Goal: Task Accomplishment & Management: Manage account settings

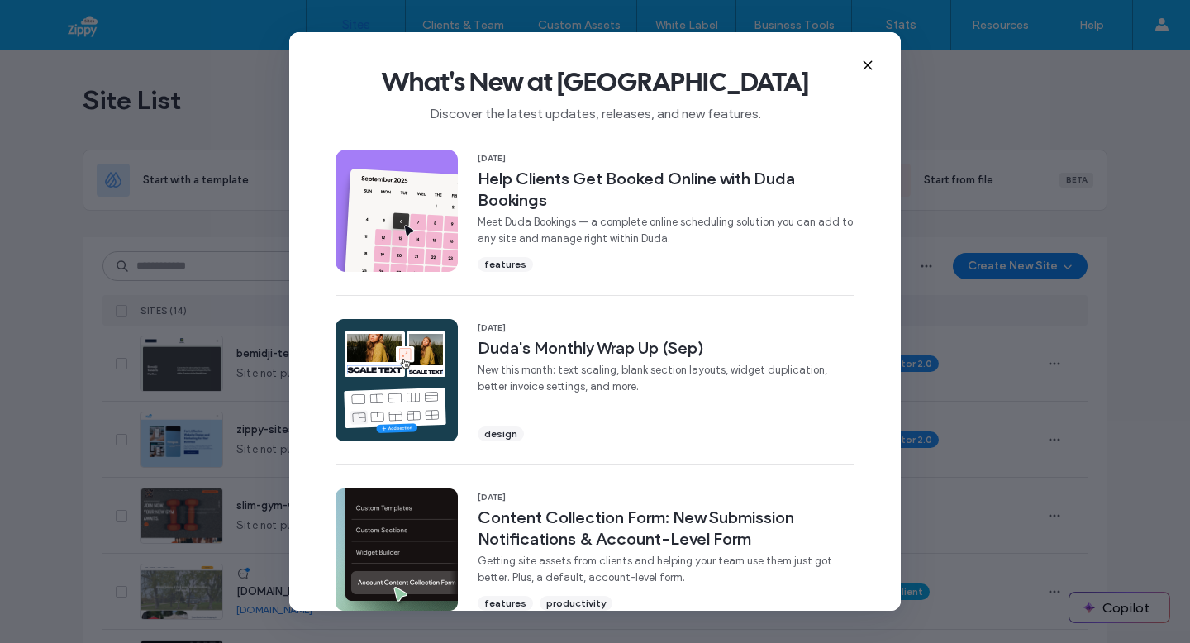
click at [867, 64] on use at bounding box center [867, 64] width 7 height 7
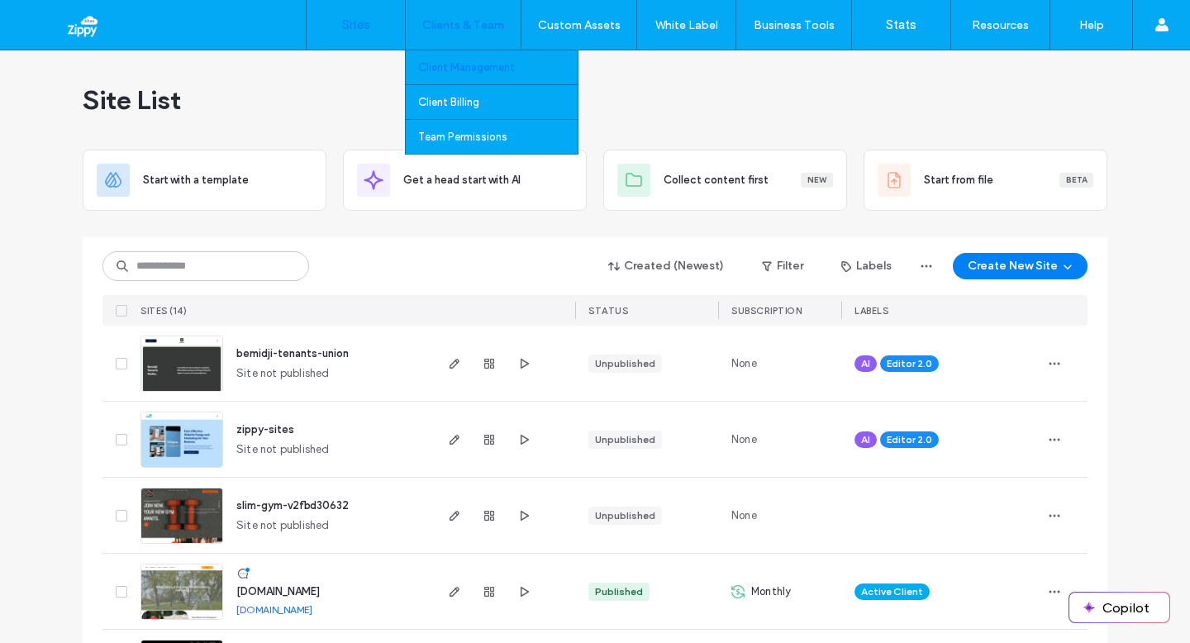
click at [465, 61] on label "Client Management" at bounding box center [466, 67] width 97 height 12
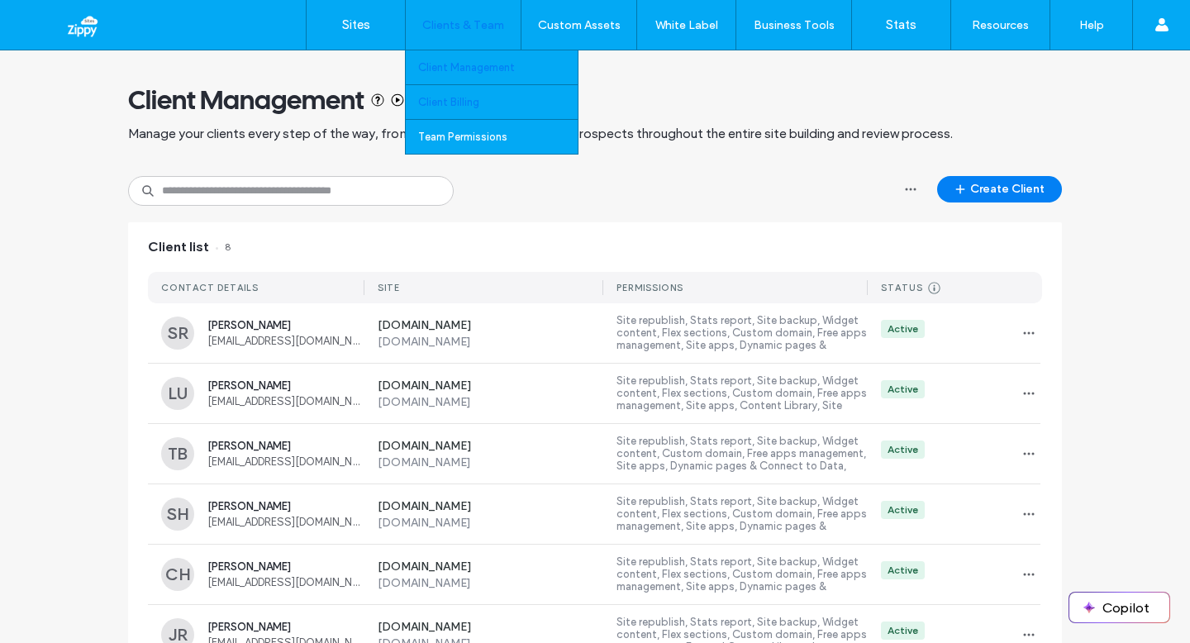
click at [478, 110] on link "Client Billing" at bounding box center [498, 102] width 160 height 34
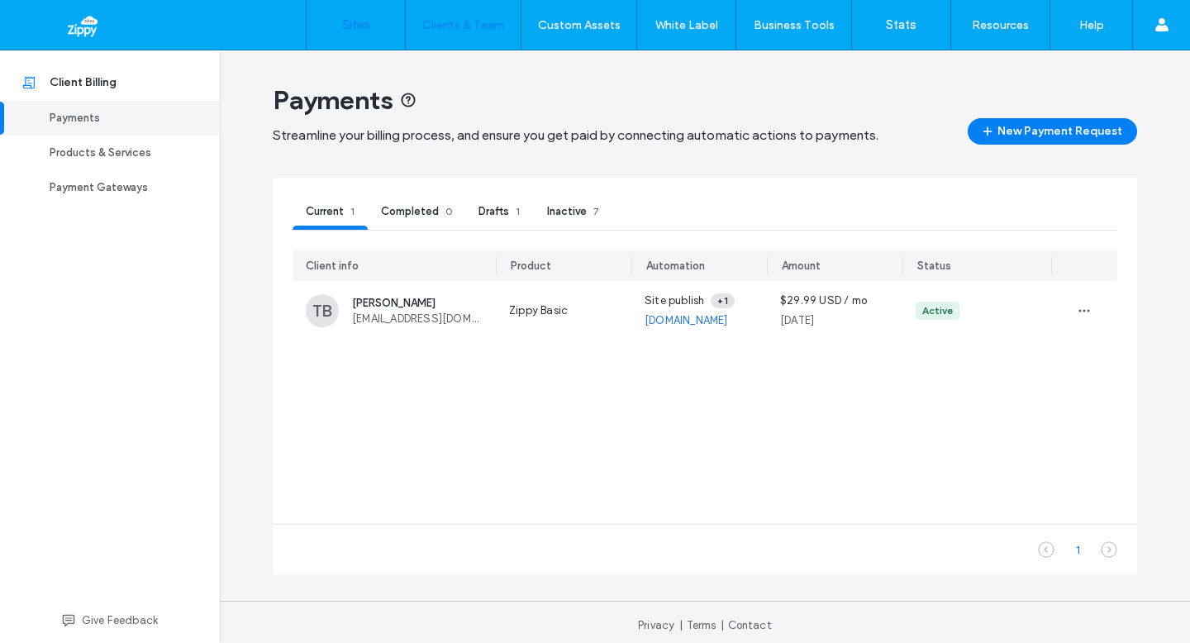
click at [381, 32] on link "Sites" at bounding box center [356, 25] width 98 height 50
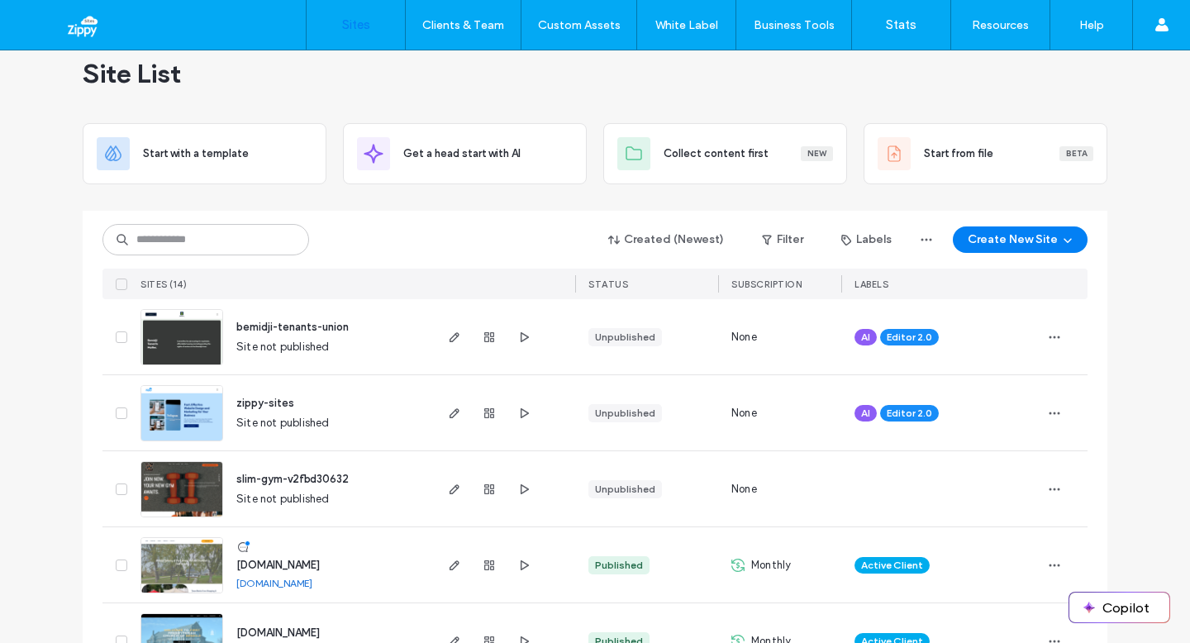
scroll to position [15, 0]
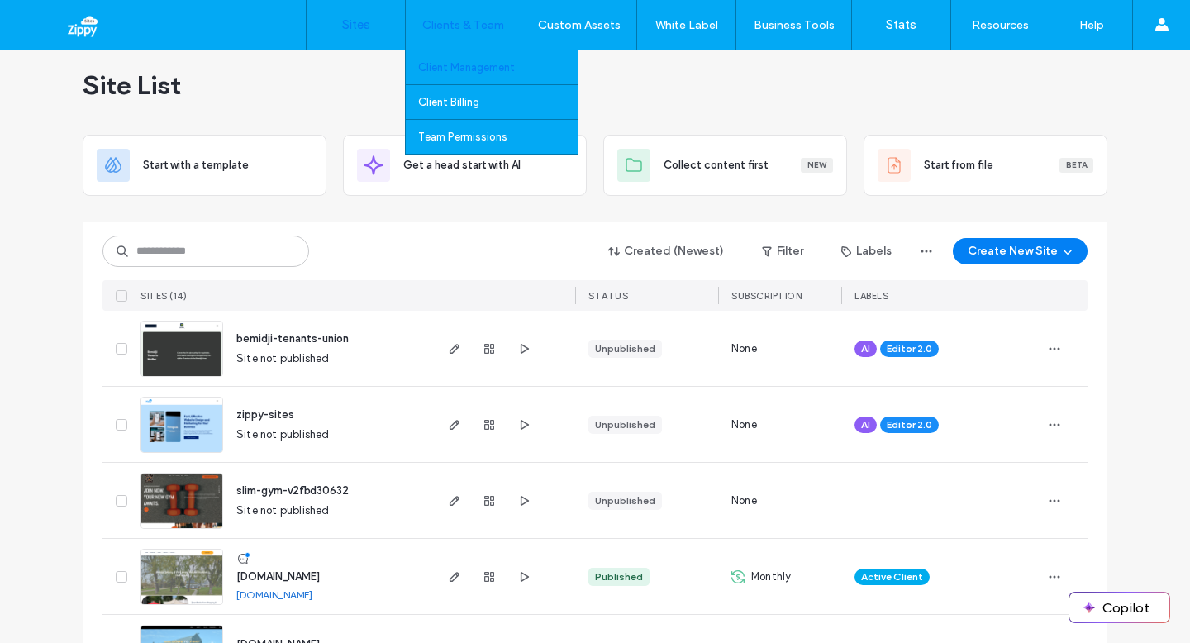
click at [453, 68] on label "Client Management" at bounding box center [466, 67] width 97 height 12
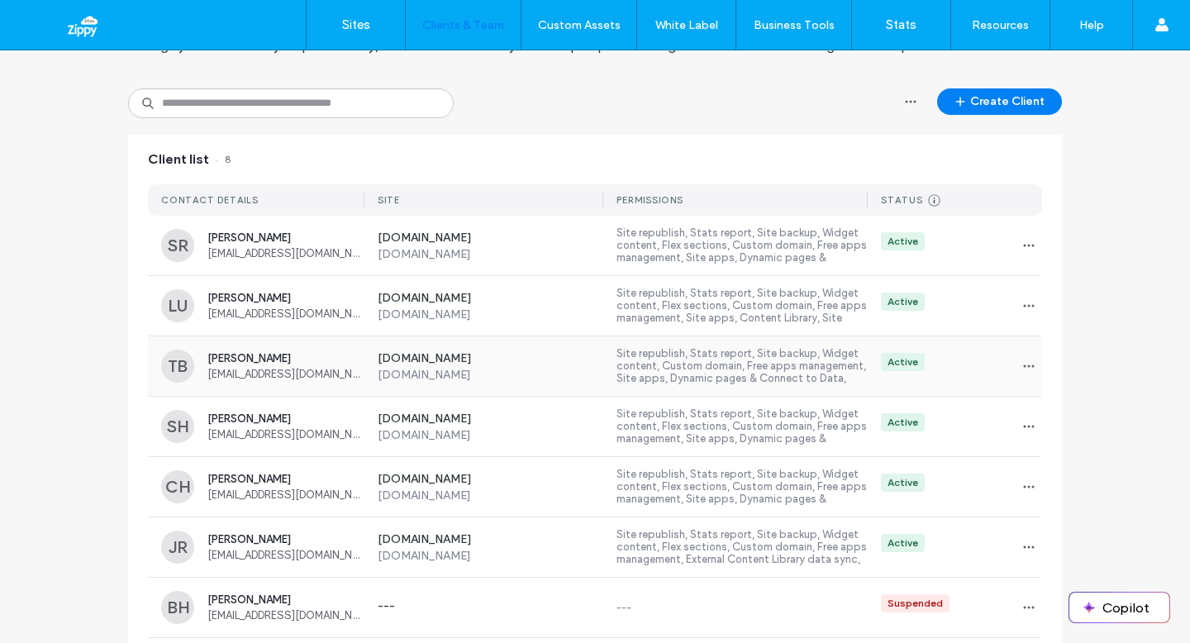
scroll to position [117, 0]
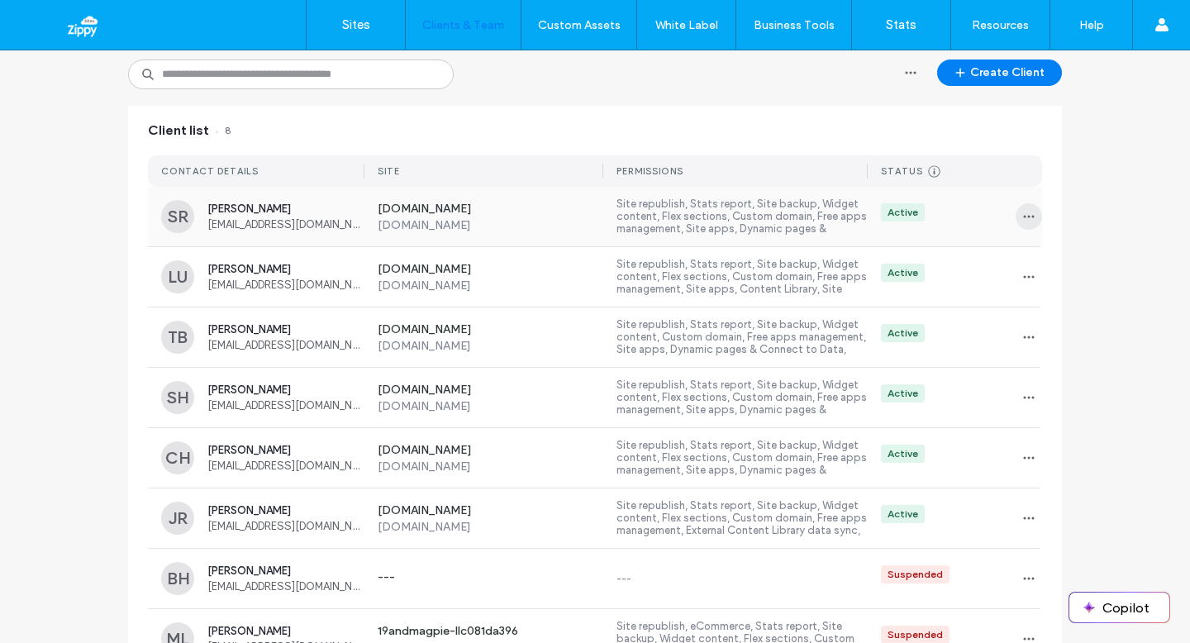
click at [1031, 213] on span "button" at bounding box center [1029, 216] width 26 height 26
click at [1041, 298] on span at bounding box center [1034, 291] width 20 height 18
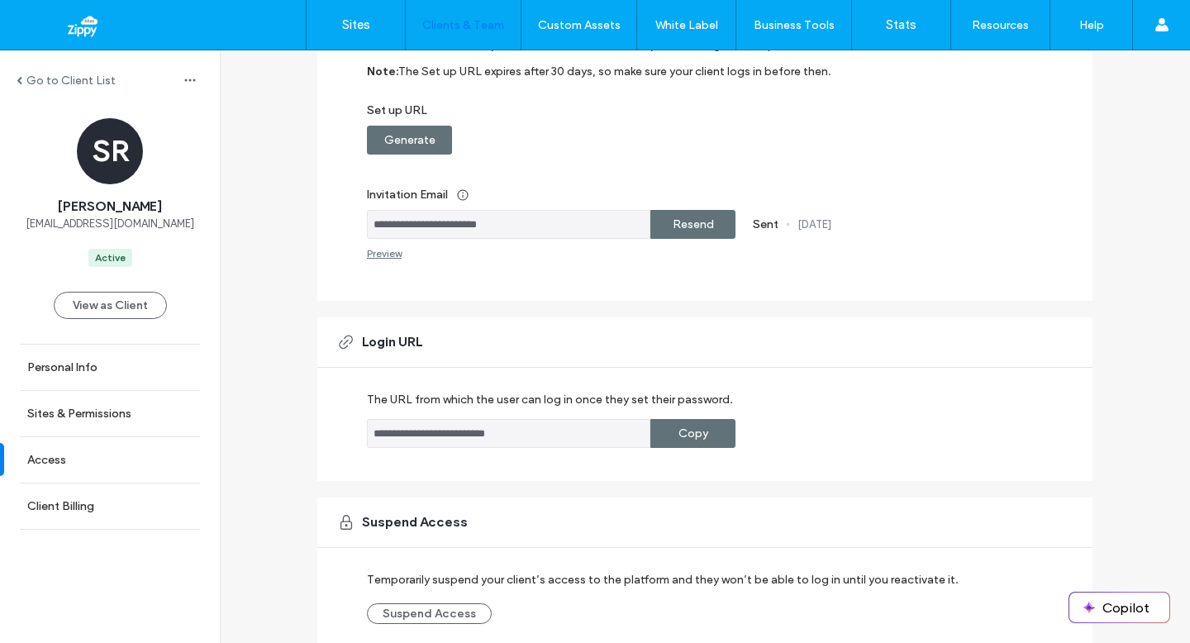
scroll to position [302, 0]
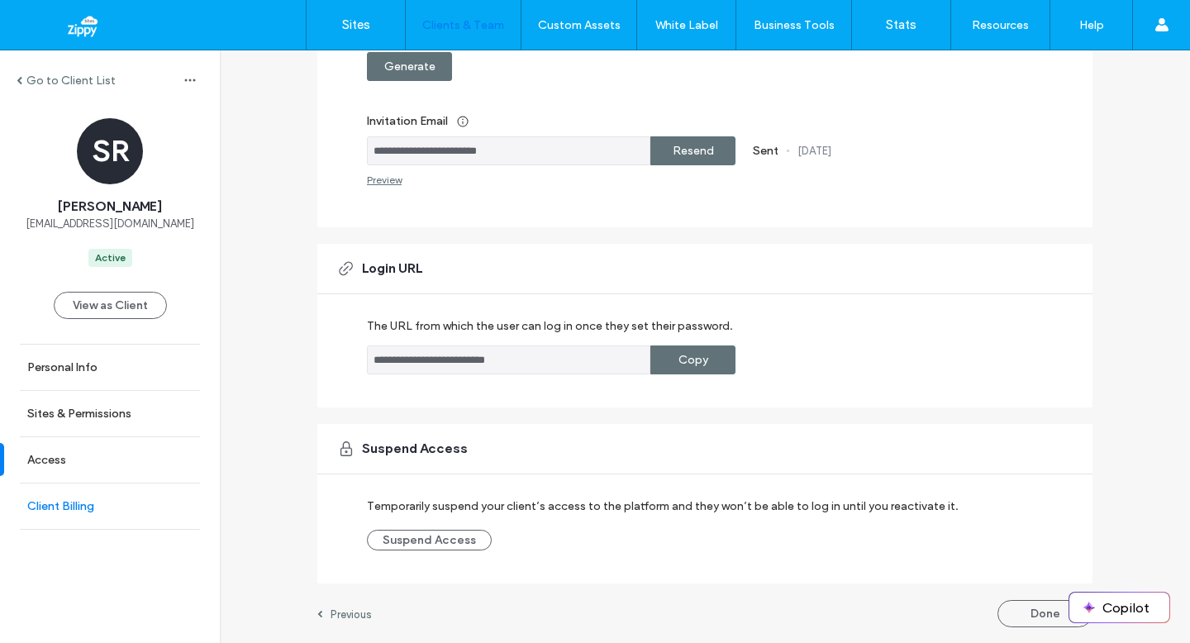
click at [86, 512] on label "Client Billing" at bounding box center [60, 506] width 67 height 14
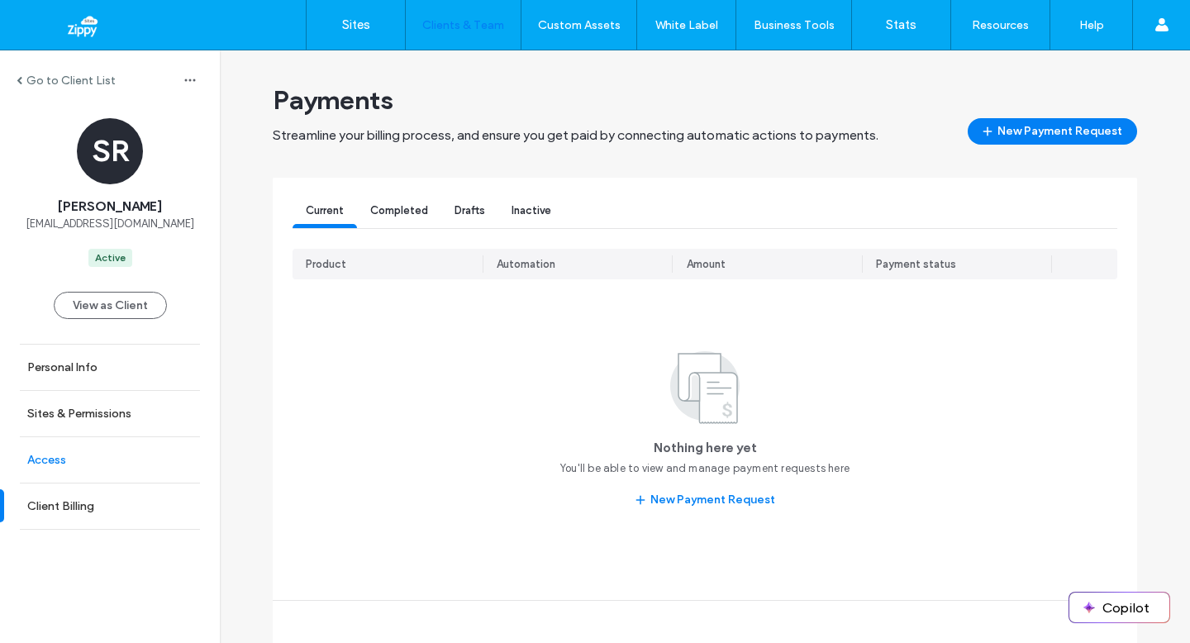
click at [93, 466] on link "Access" at bounding box center [110, 459] width 220 height 45
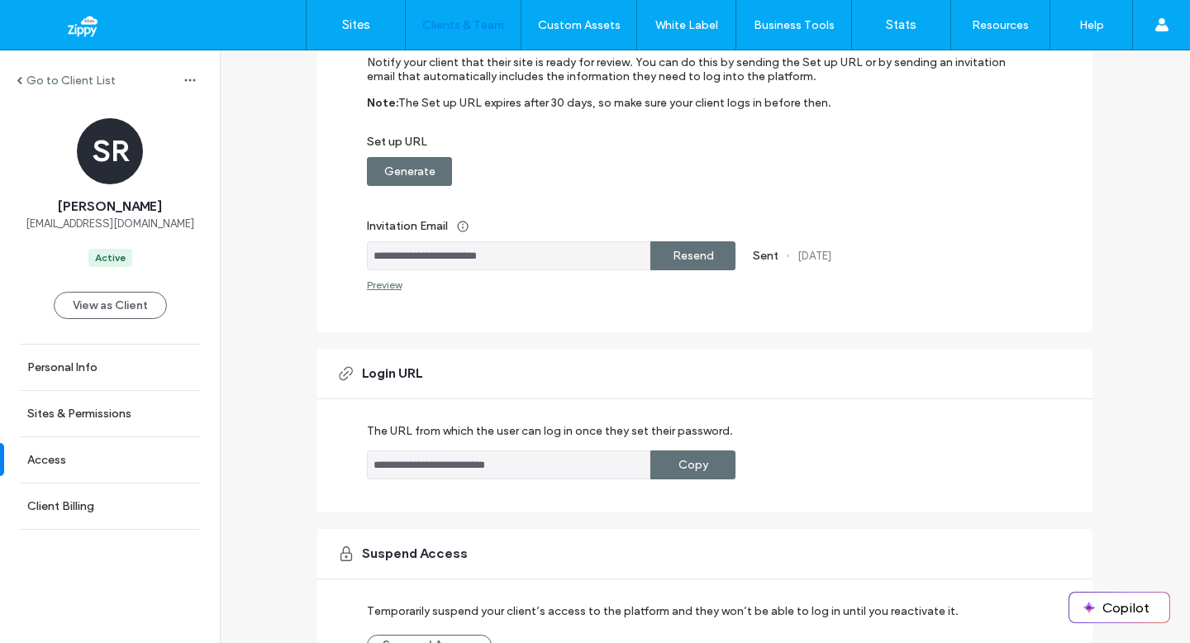
scroll to position [302, 0]
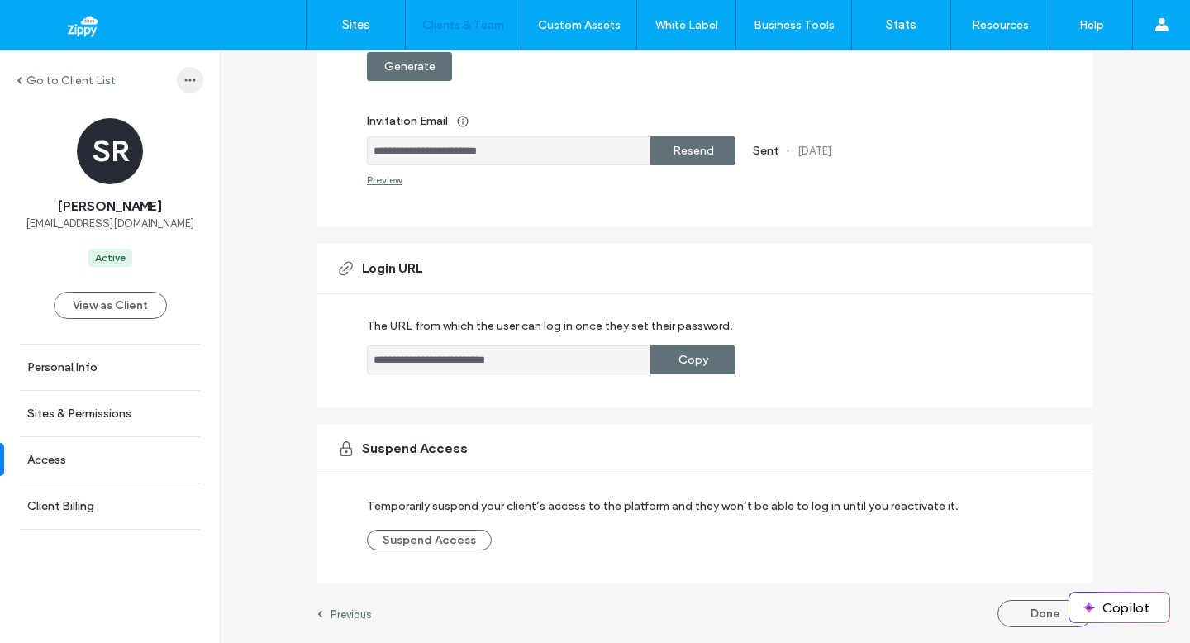
click at [179, 87] on span "button" at bounding box center [190, 80] width 26 height 26
click at [187, 202] on div "SR Stacy Reddick slimgymbagley@hotmail.com Active" at bounding box center [110, 192] width 220 height 149
click at [80, 369] on label "Personal Info" at bounding box center [62, 367] width 70 height 14
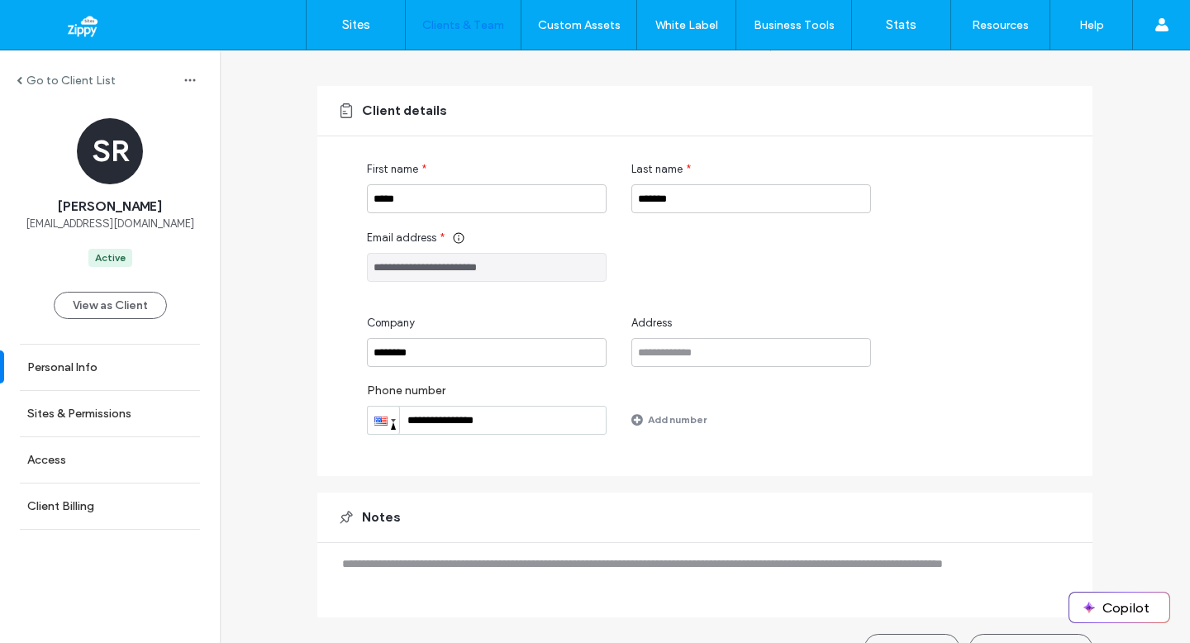
scroll to position [126, 0]
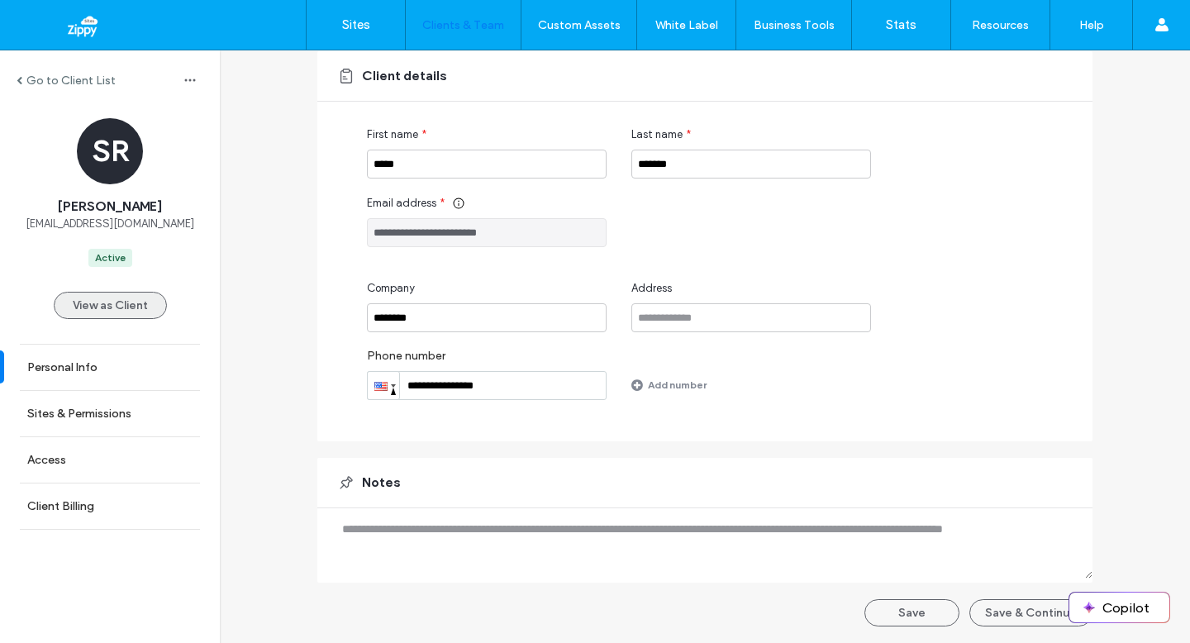
click at [104, 306] on button "View as Client" at bounding box center [110, 305] width 113 height 27
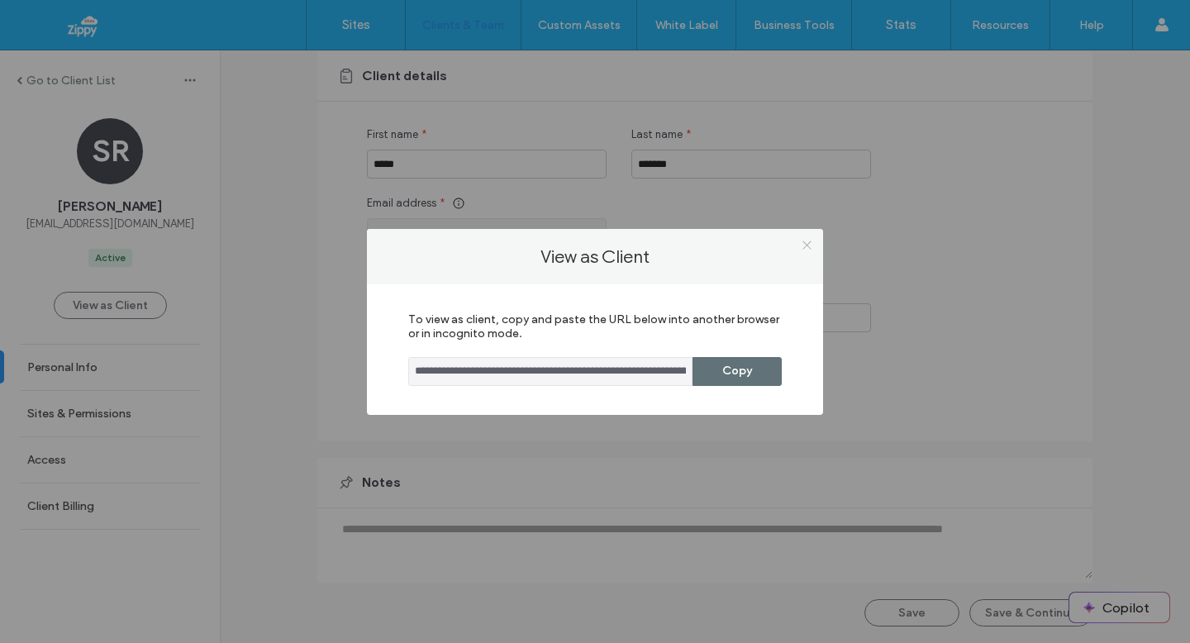
click at [803, 249] on icon at bounding box center [807, 245] width 12 height 12
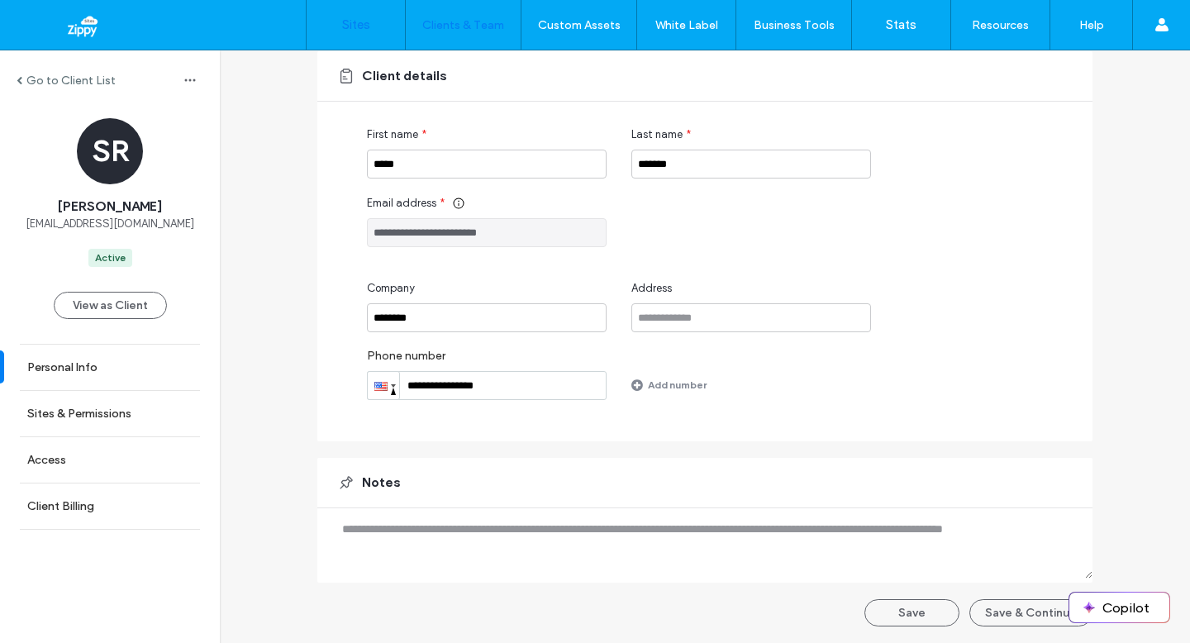
click at [347, 9] on link "Sites" at bounding box center [356, 25] width 98 height 50
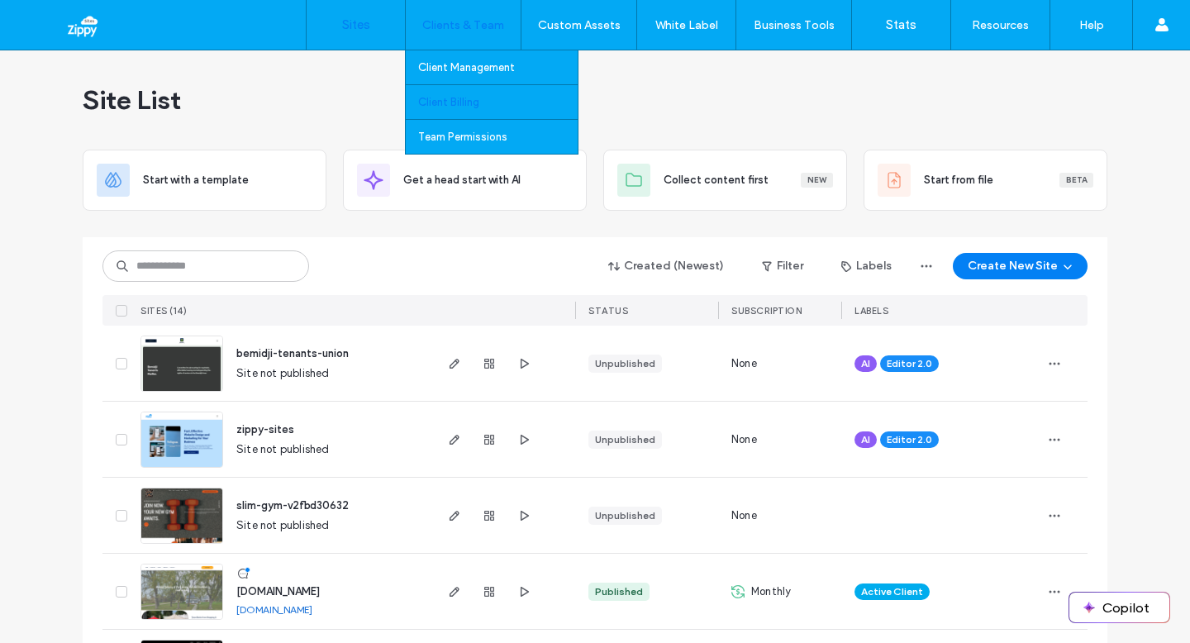
click at [455, 105] on label "Client Billing" at bounding box center [448, 102] width 61 height 12
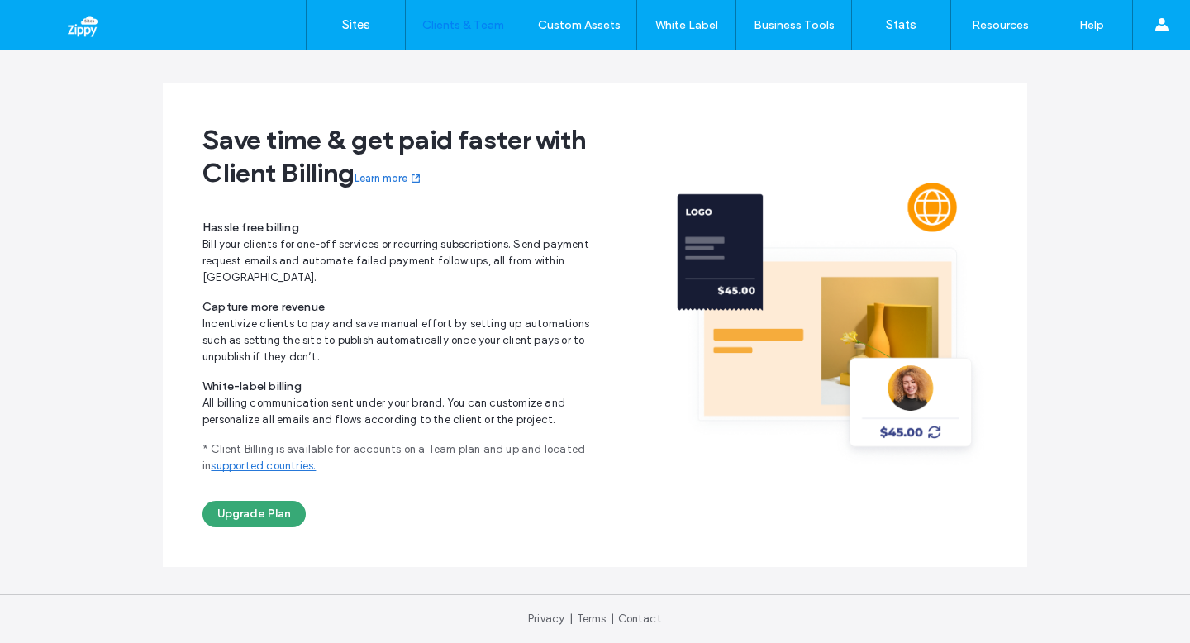
click at [464, 331] on div "Save time & get paid faster with Client Billing Learn more Hassle free billing …" at bounding box center [398, 325] width 393 height 404
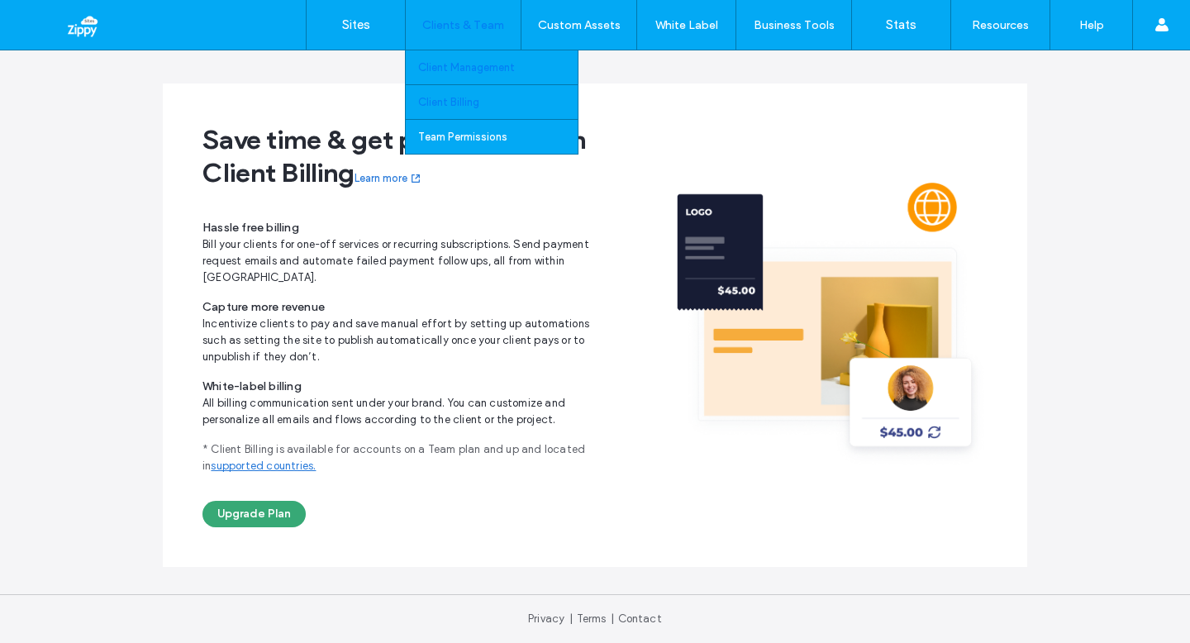
click at [459, 69] on label "Client Management" at bounding box center [466, 67] width 97 height 12
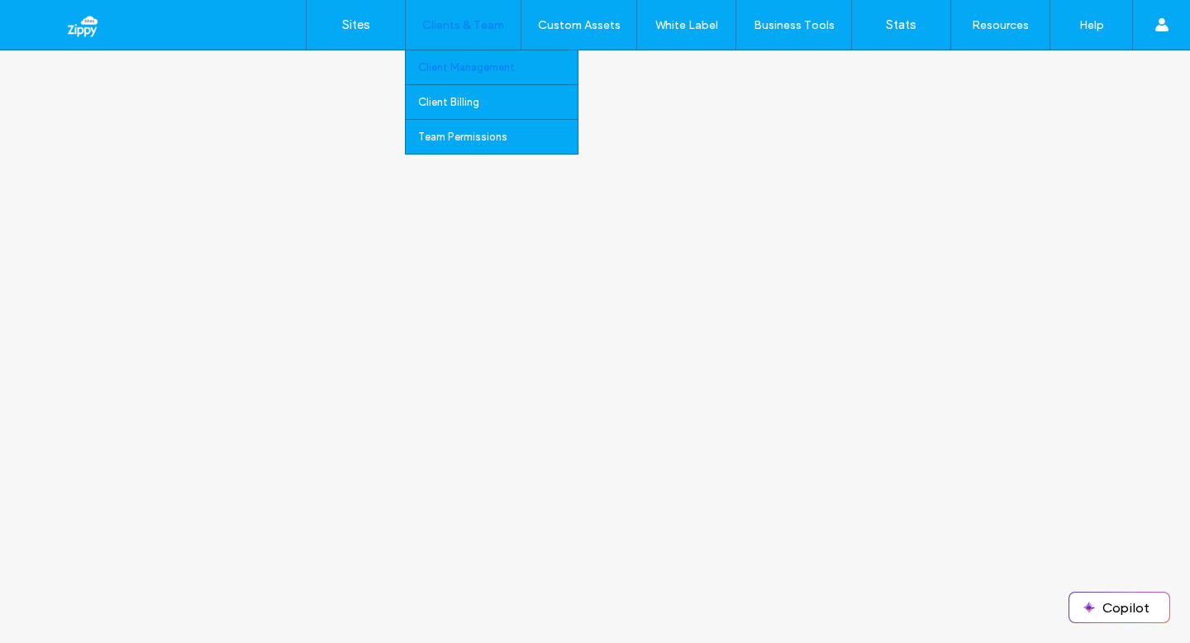
click at [488, 67] on label "Client Management" at bounding box center [466, 67] width 97 height 12
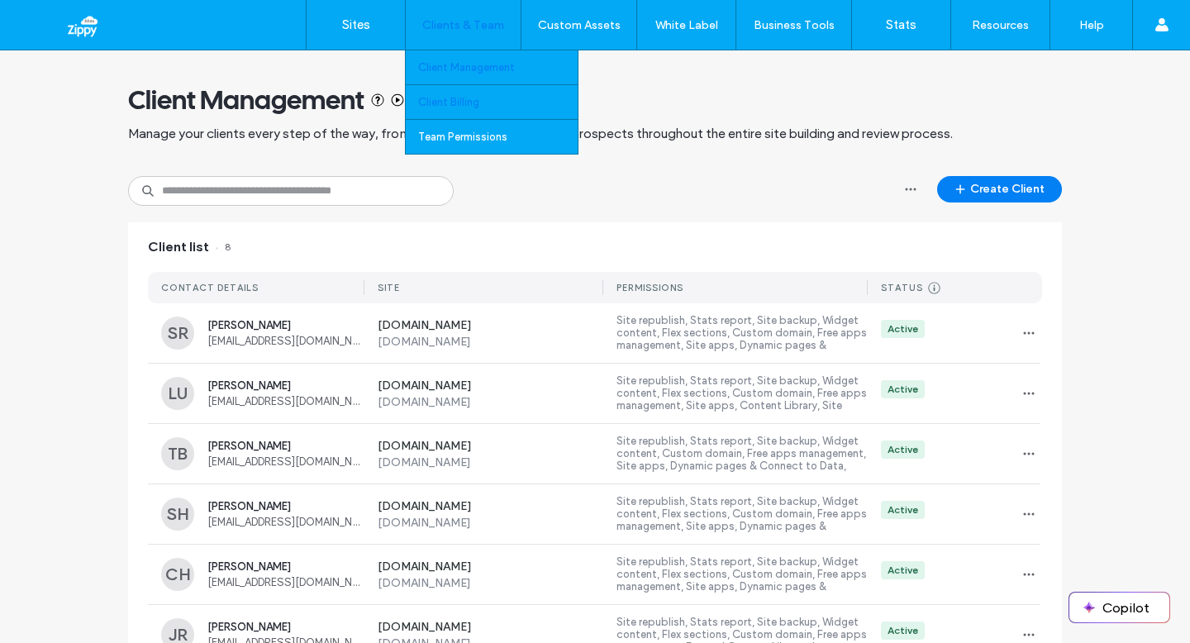
click at [454, 99] on label "Client Billing" at bounding box center [448, 102] width 61 height 12
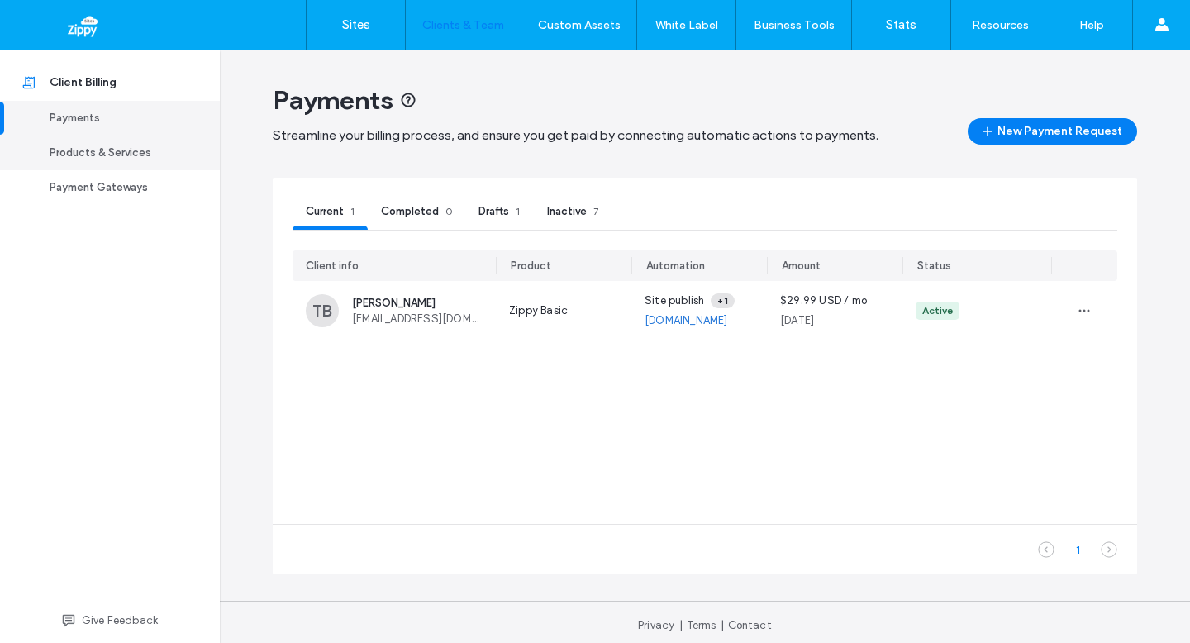
click at [124, 160] on div "Products & Services" at bounding box center [118, 153] width 136 height 17
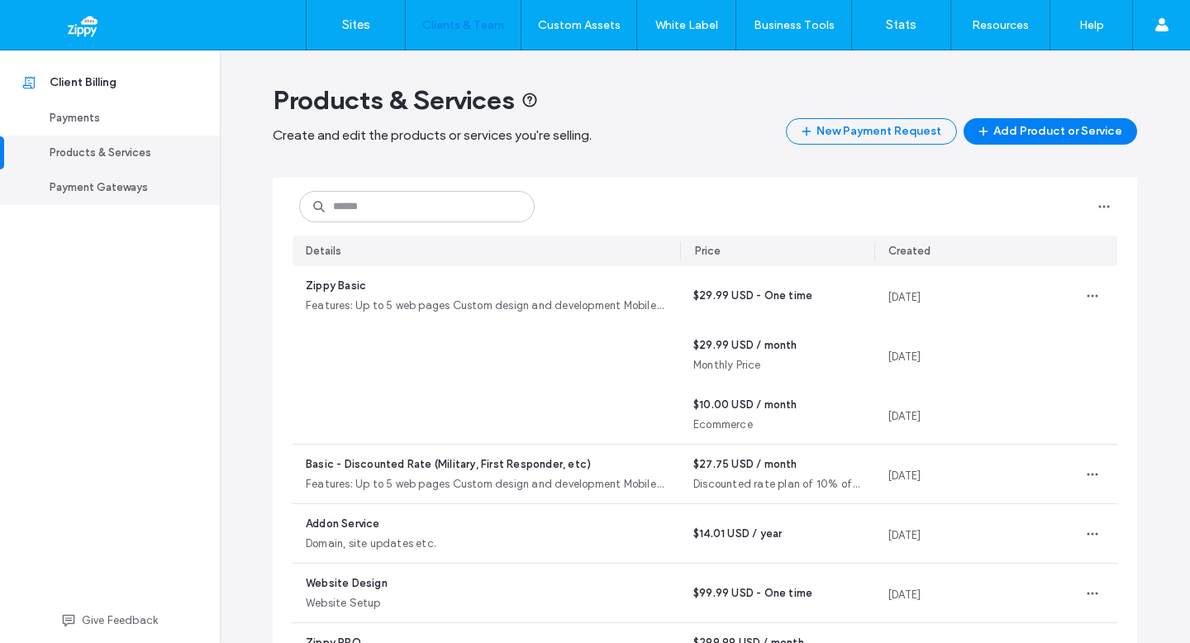
click at [98, 192] on div "Payment Gateways" at bounding box center [118, 187] width 136 height 17
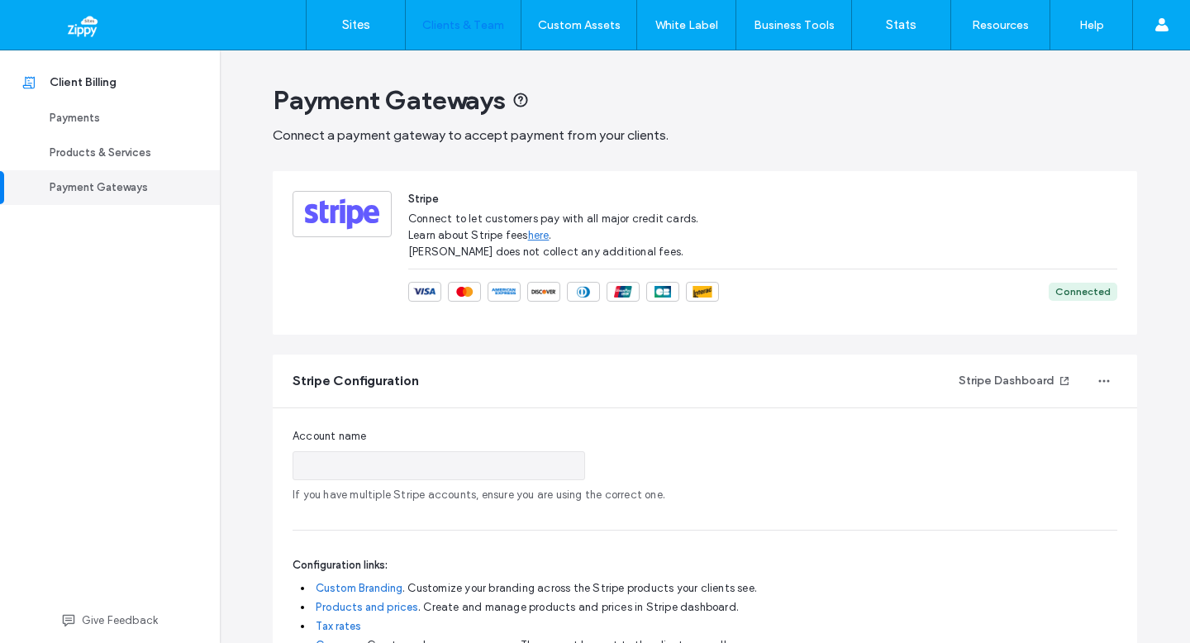
type input "**********"
click at [374, 32] on link "Sites" at bounding box center [356, 25] width 98 height 50
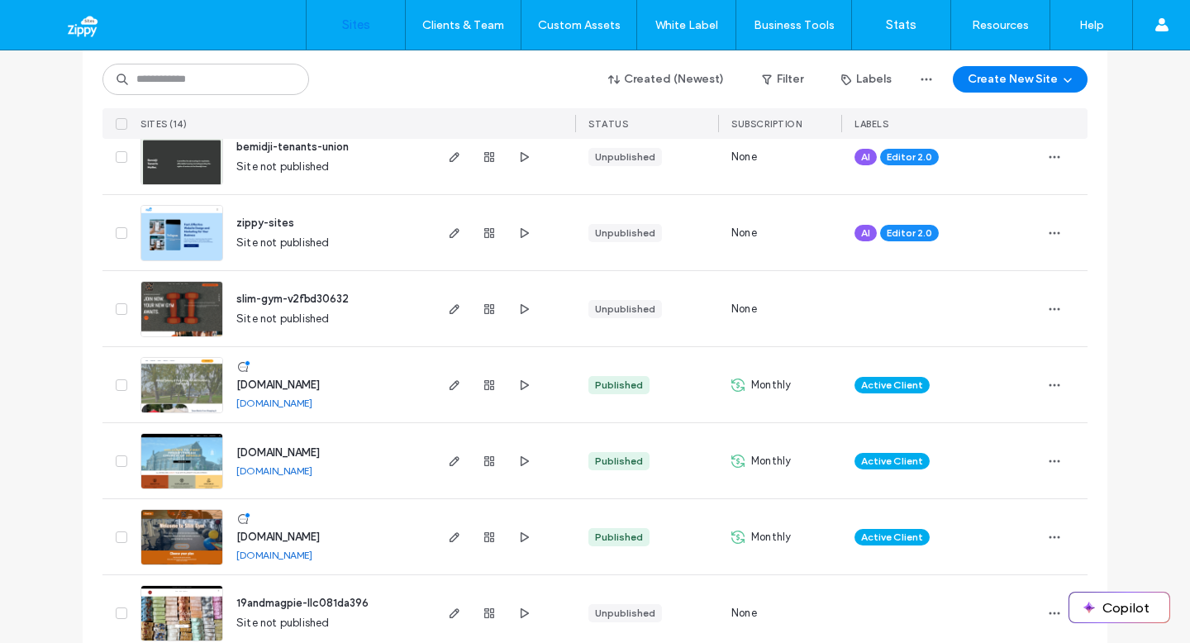
scroll to position [228, 0]
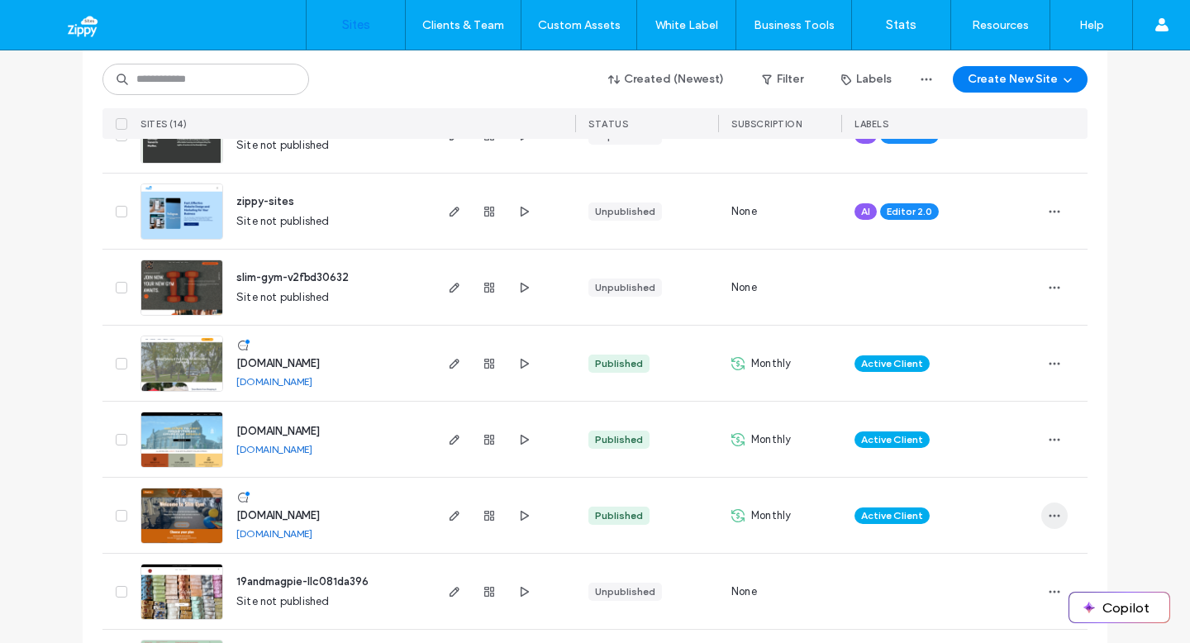
click at [1048, 517] on icon "button" at bounding box center [1054, 515] width 13 height 13
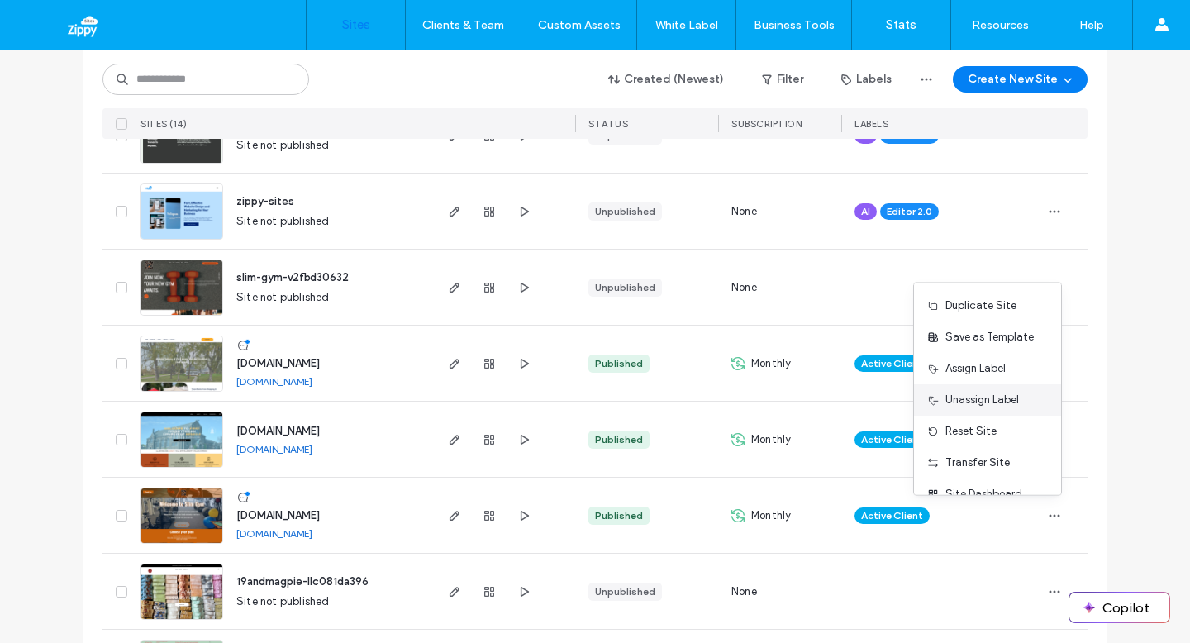
scroll to position [53, 0]
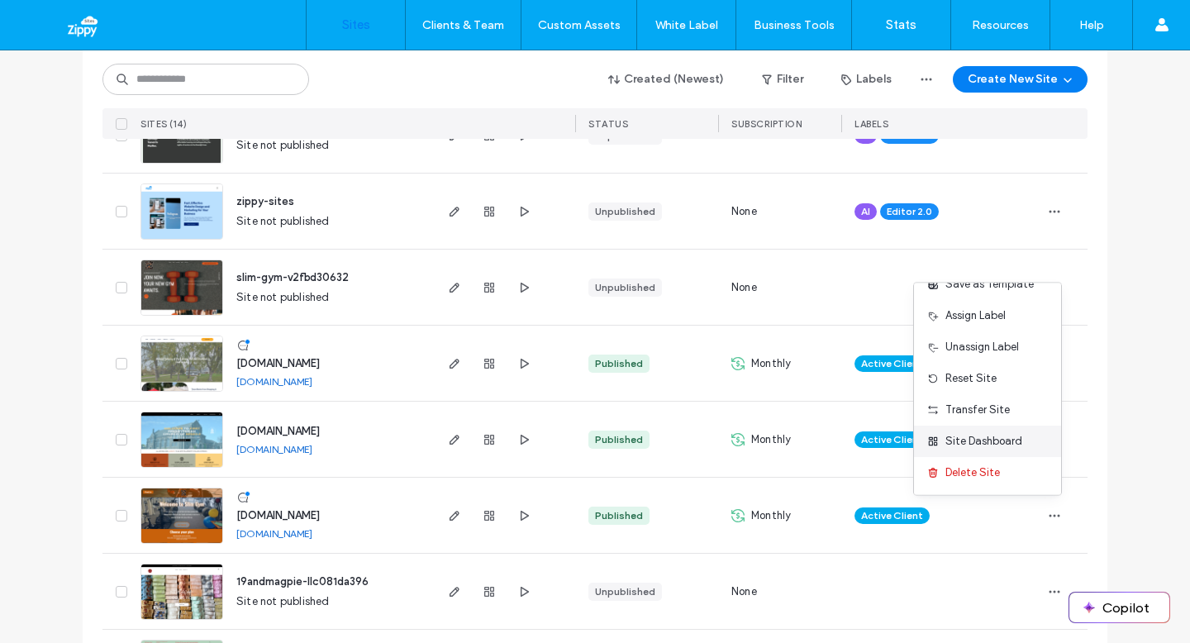
click at [1021, 439] on div "Site Dashboard" at bounding box center [987, 441] width 147 height 31
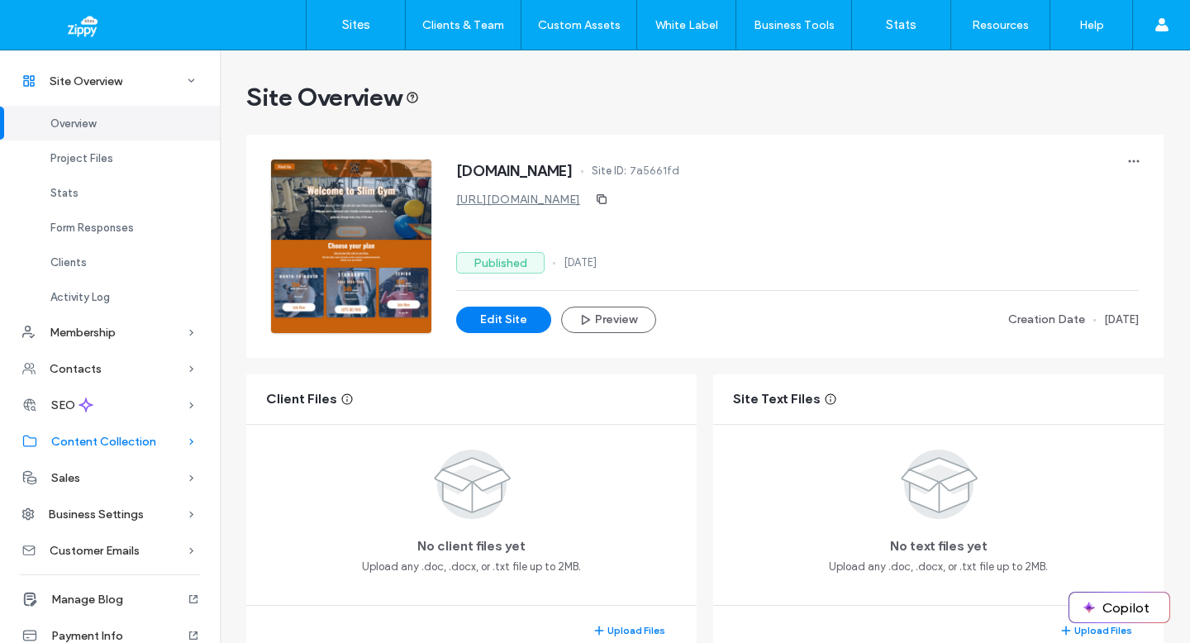
scroll to position [24, 0]
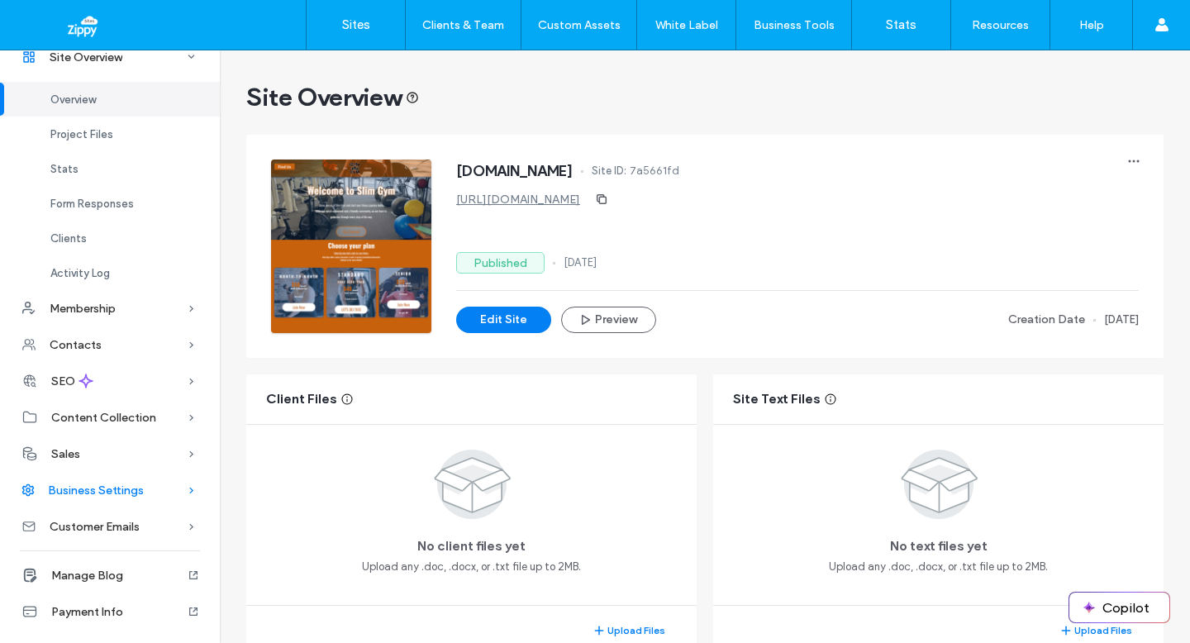
click at [126, 490] on span "Business Settings" at bounding box center [96, 490] width 96 height 14
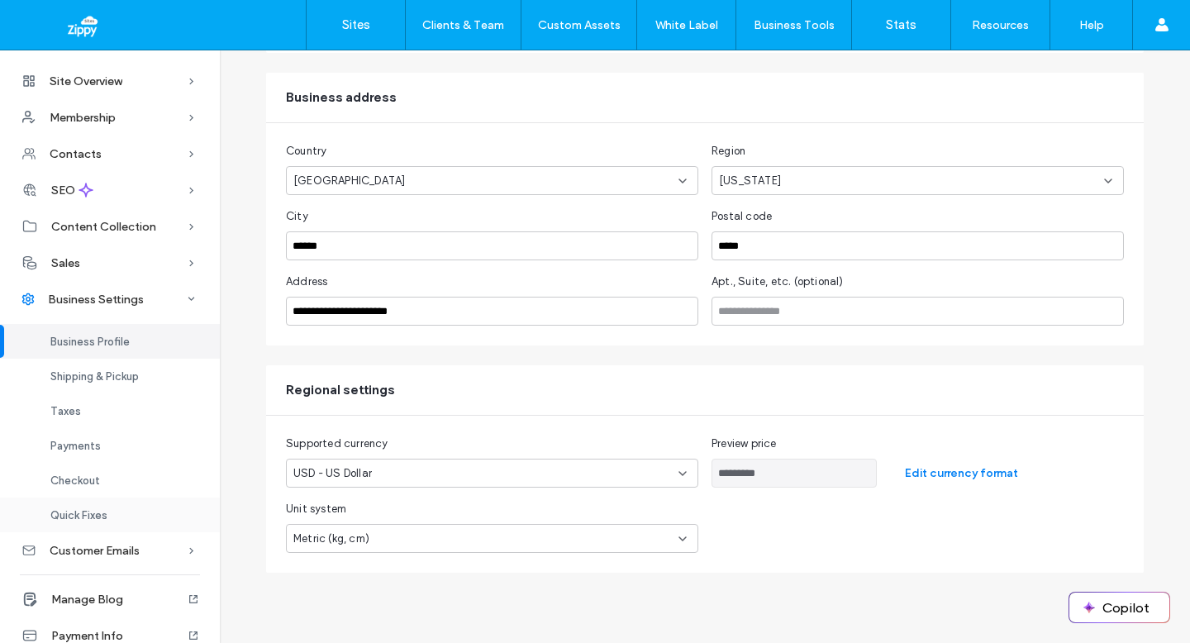
click at [171, 507] on div "Quick Fixes" at bounding box center [110, 515] width 220 height 35
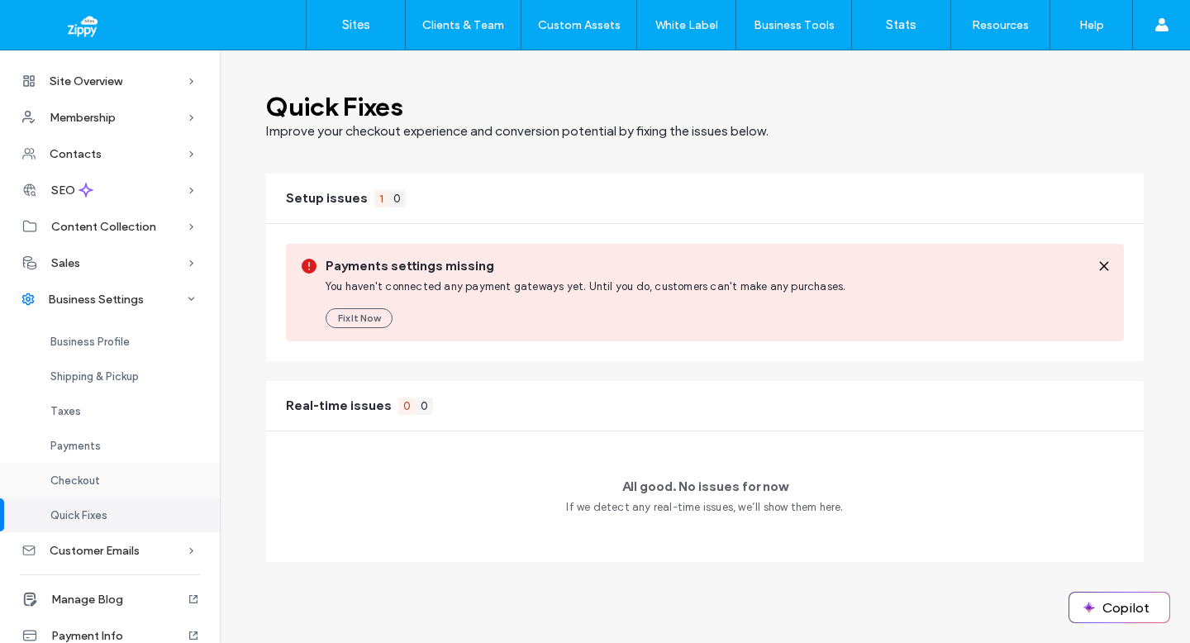
click at [130, 469] on div "Checkout" at bounding box center [110, 480] width 220 height 35
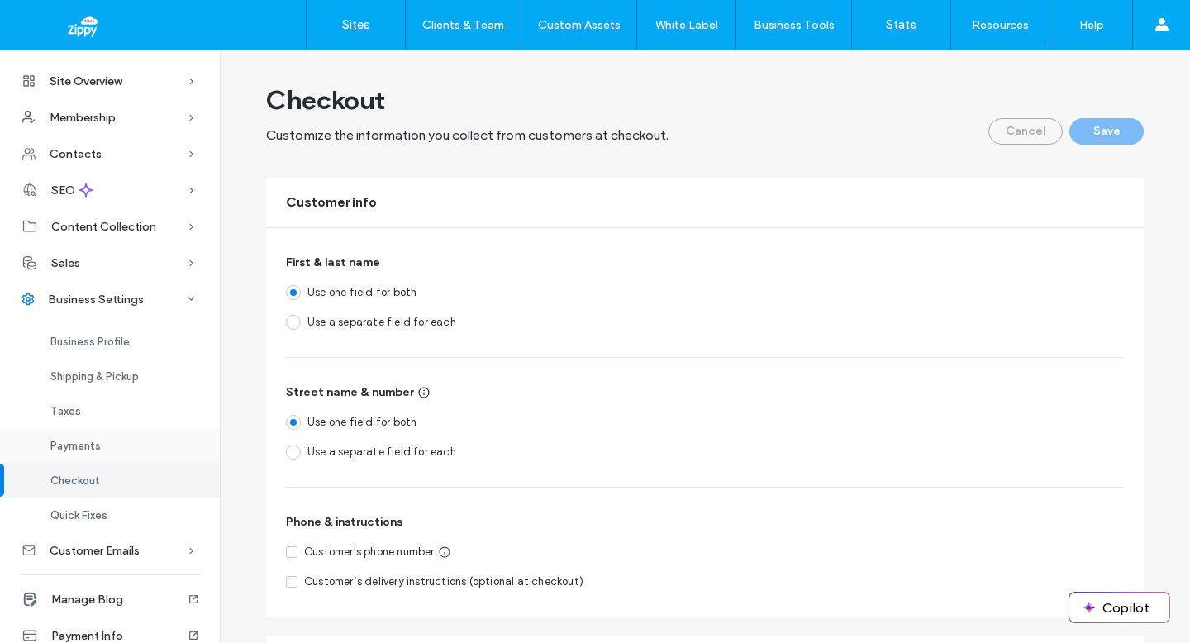
click at [149, 438] on div "Payments" at bounding box center [110, 445] width 220 height 35
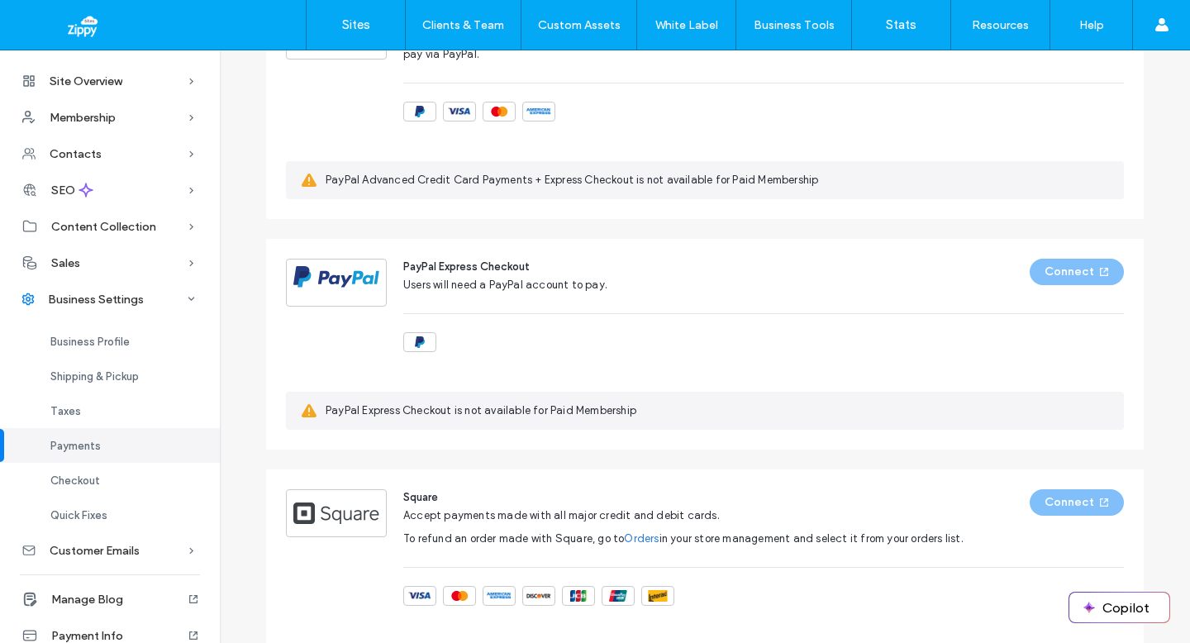
scroll to position [1051, 0]
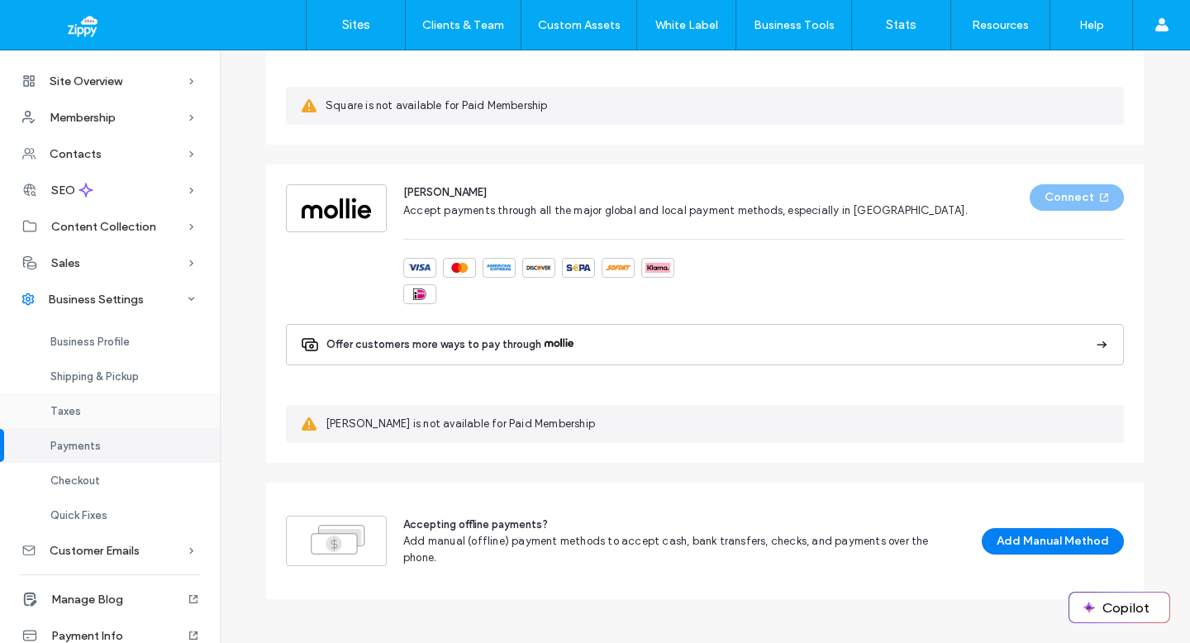
click at [86, 403] on div "Taxes" at bounding box center [110, 410] width 220 height 35
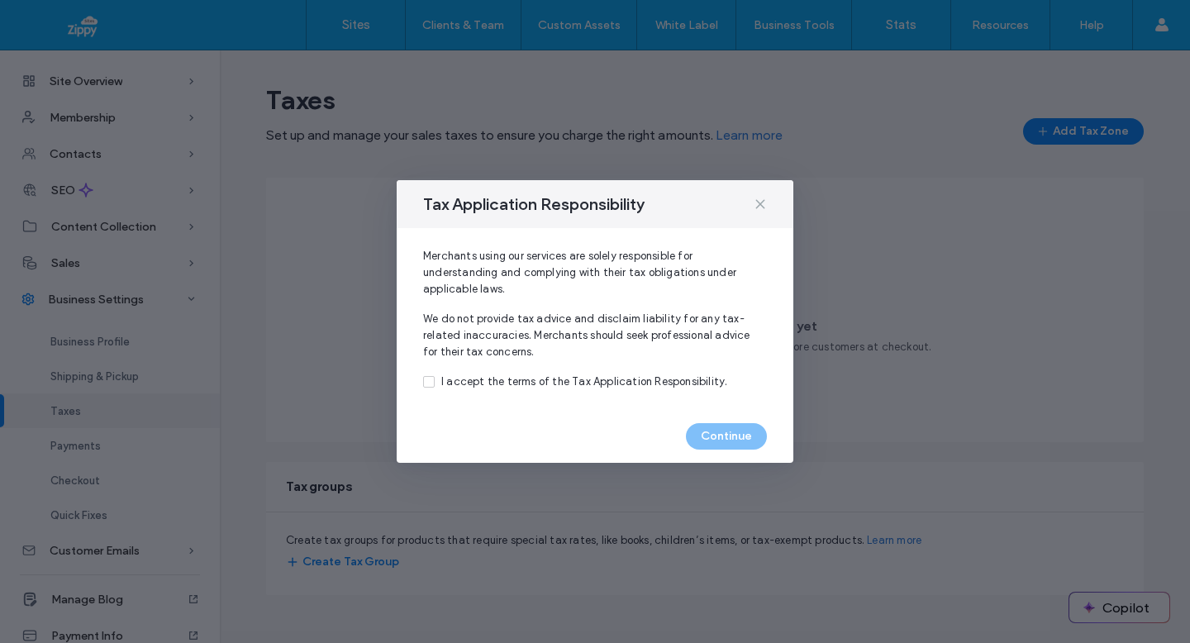
click at [760, 212] on span at bounding box center [760, 203] width 13 height 21
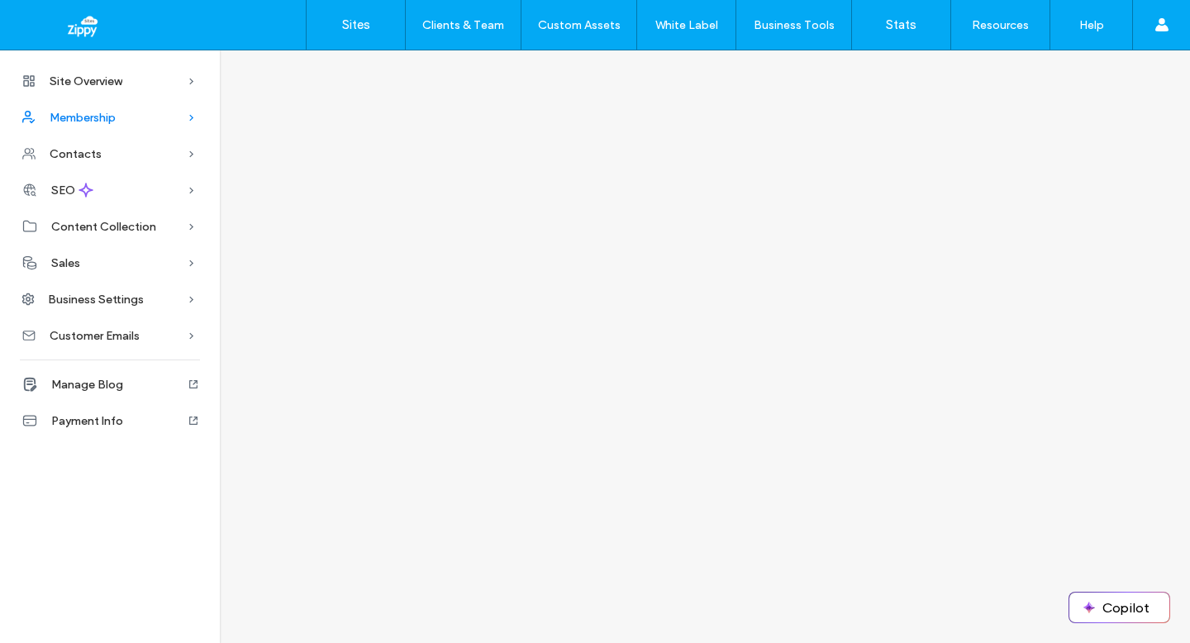
click at [130, 117] on div "Membership" at bounding box center [110, 117] width 220 height 36
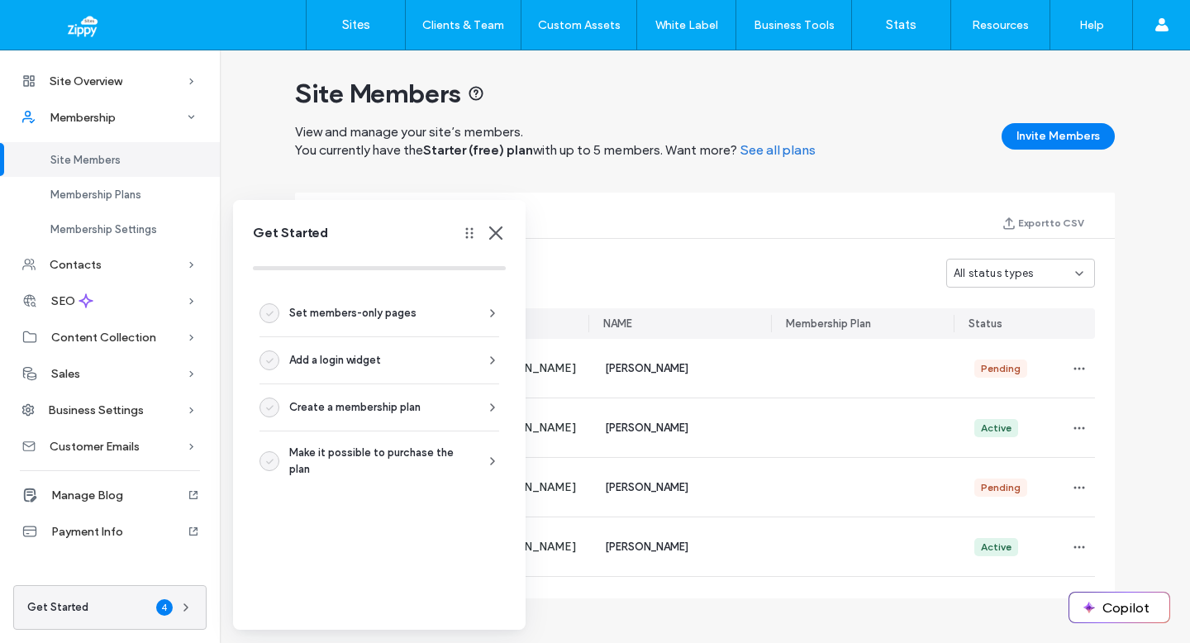
click at [498, 236] on use at bounding box center [496, 233] width 12 height 12
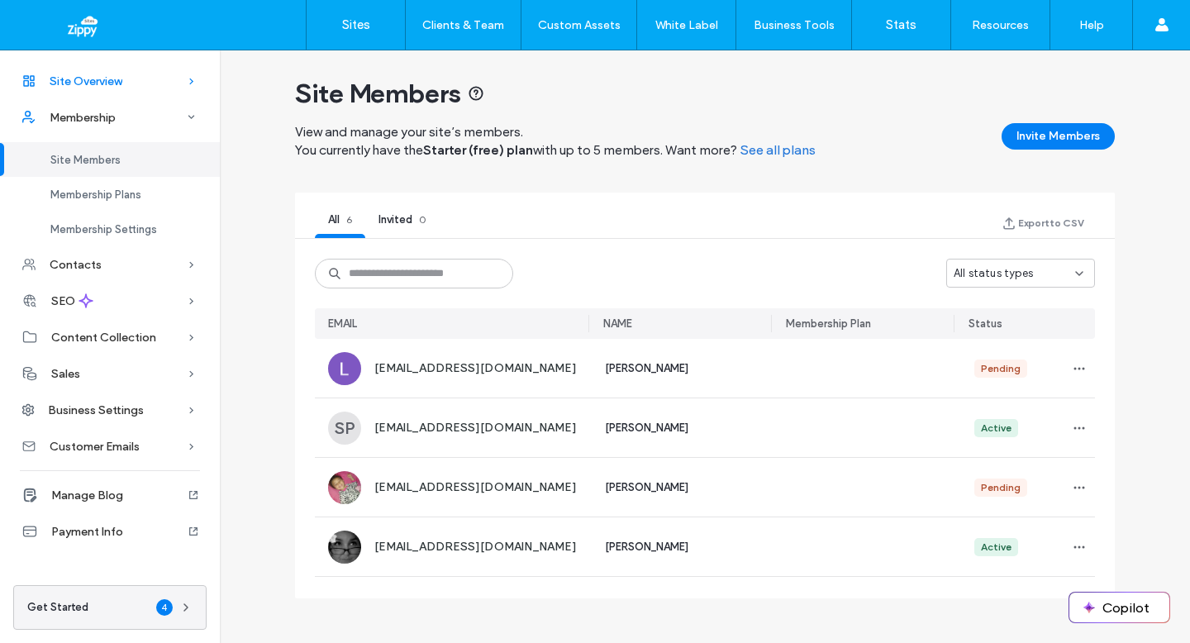
click at [148, 88] on div "Site Overview" at bounding box center [110, 81] width 220 height 36
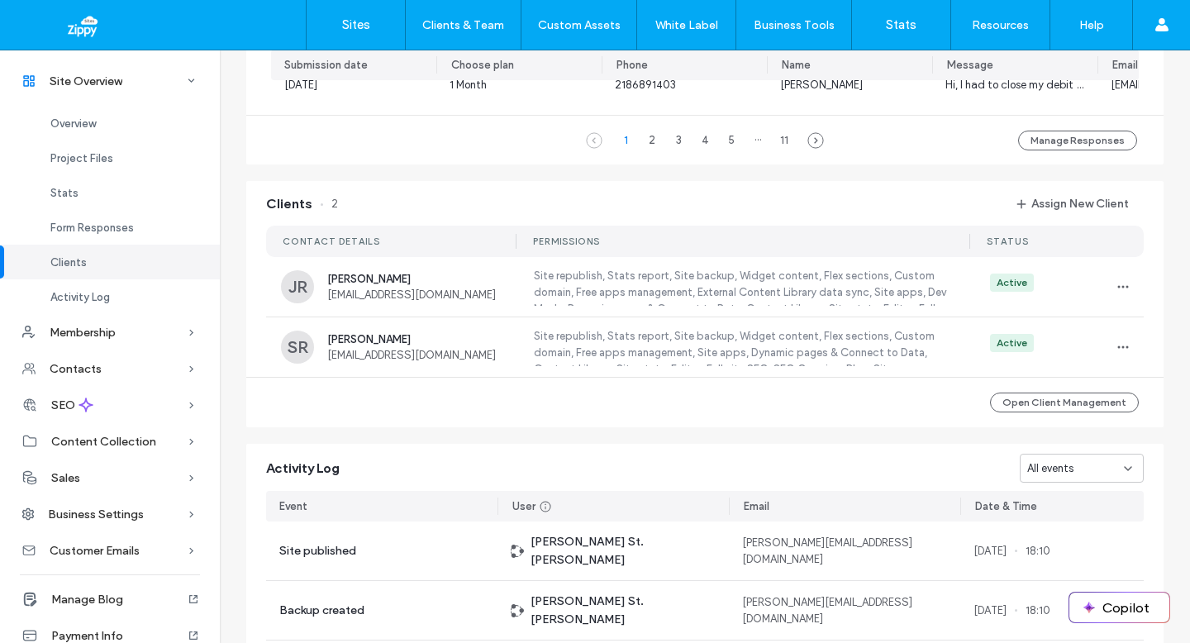
scroll to position [1310, 0]
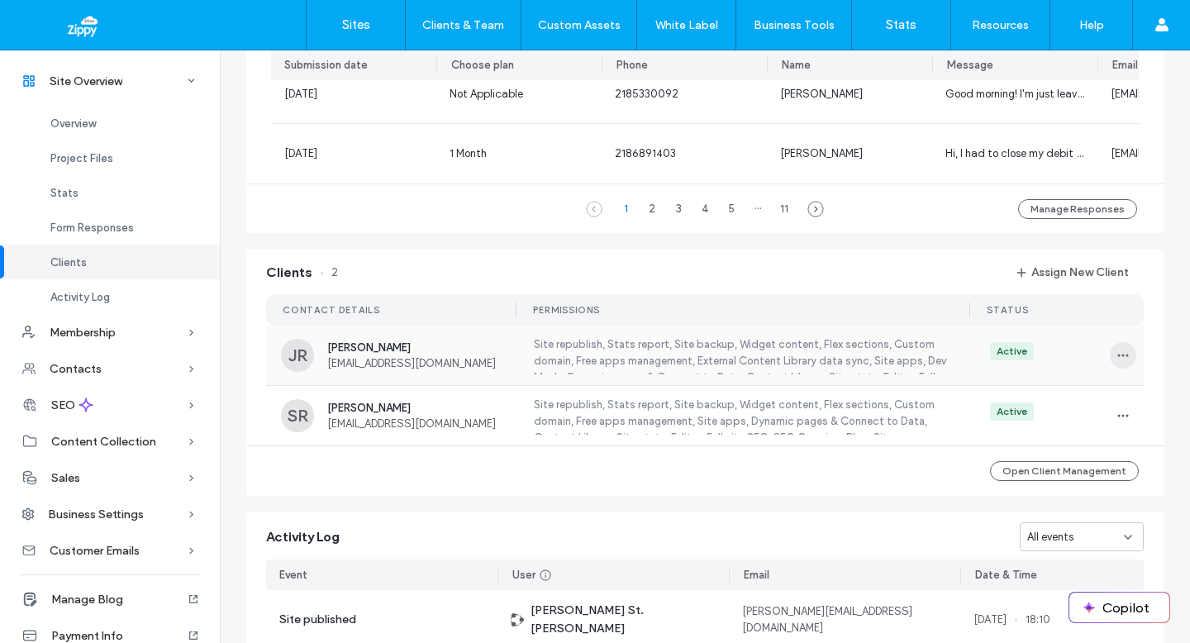
click at [1121, 362] on icon "button" at bounding box center [1123, 355] width 13 height 13
click at [1165, 336] on div "Clients 2 Assign New Client CONTACT DETAILS PERMISSIONS STATUS JR Janel Reddick…" at bounding box center [705, 372] width 934 height 263
click at [1125, 360] on span "button" at bounding box center [1123, 355] width 26 height 26
click at [1005, 431] on icon at bounding box center [1002, 437] width 13 height 13
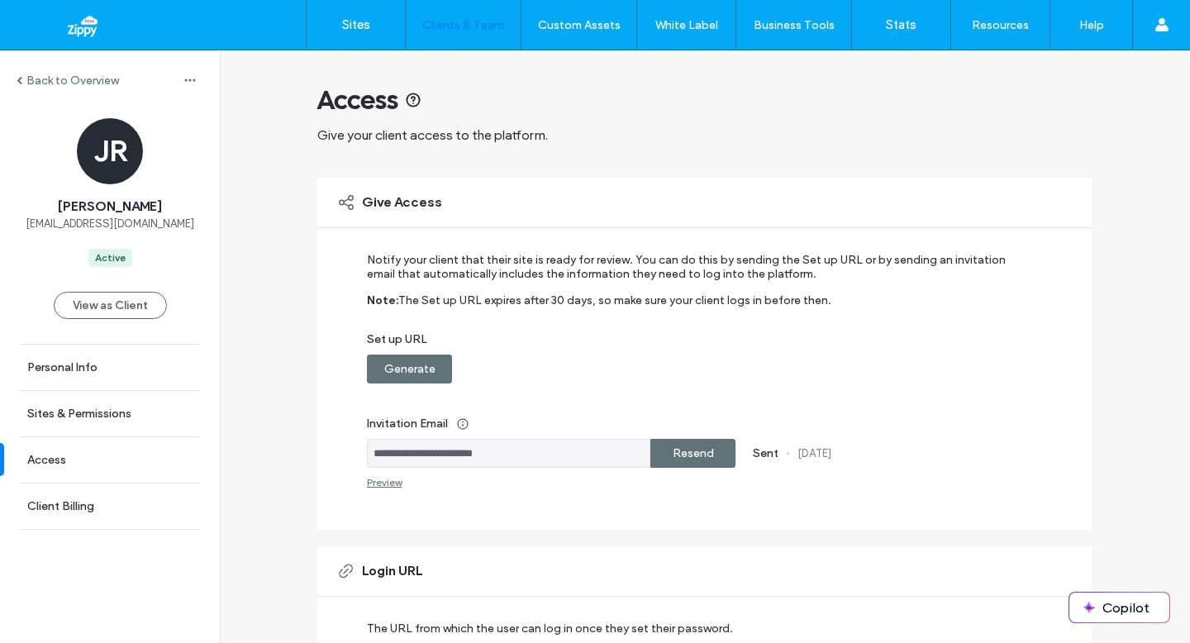
scroll to position [302, 0]
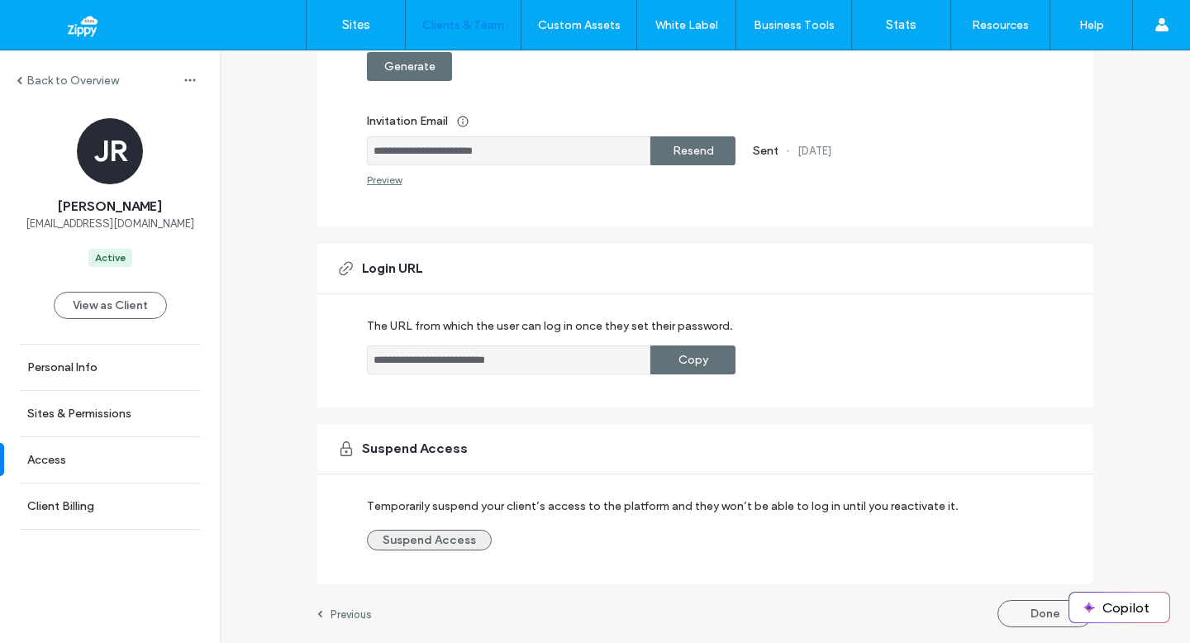
click at [442, 534] on button "Suspend Access" at bounding box center [429, 540] width 125 height 21
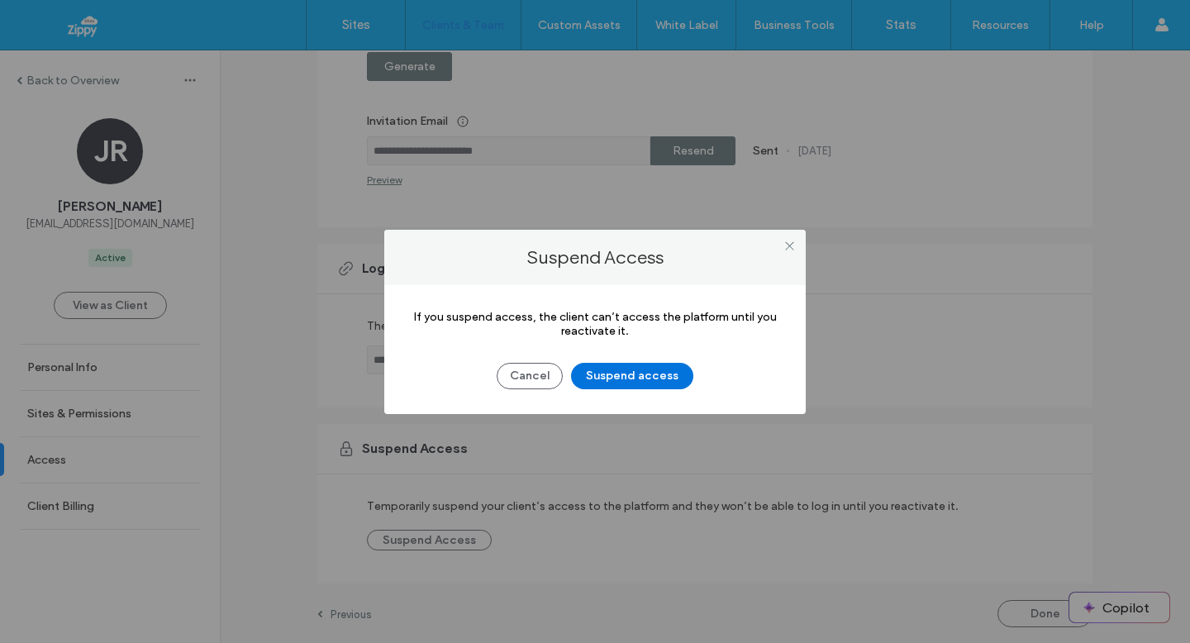
click at [608, 377] on button "Suspend access" at bounding box center [632, 376] width 122 height 26
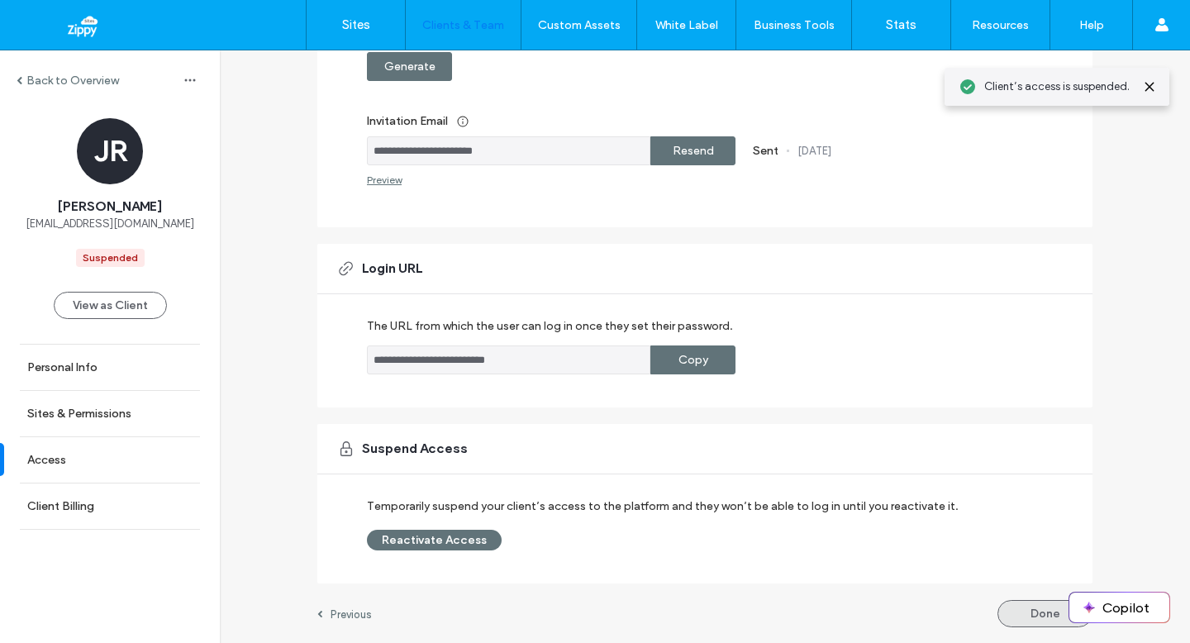
click at [1029, 611] on button "Done" at bounding box center [1045, 613] width 95 height 27
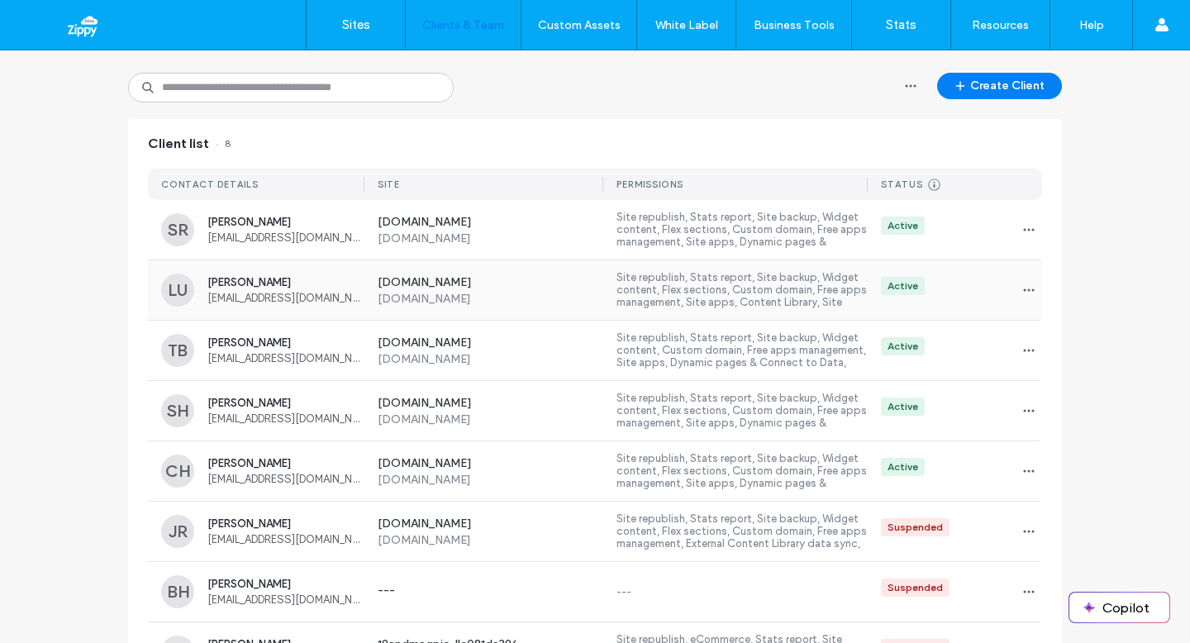
scroll to position [174, 0]
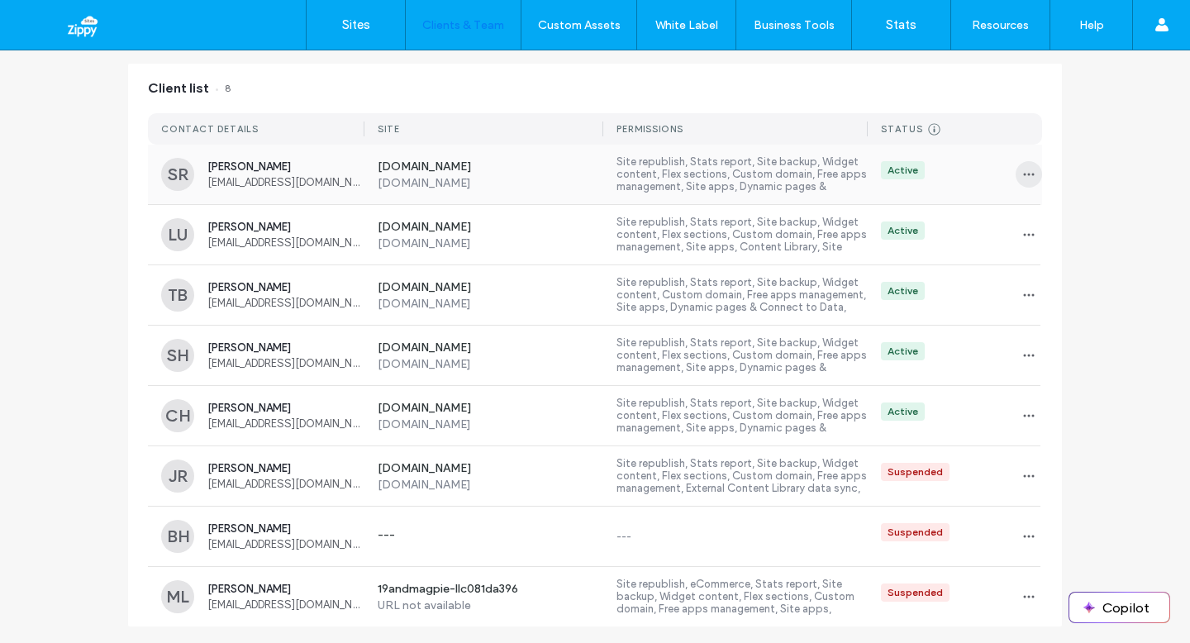
click at [1031, 174] on span "button" at bounding box center [1029, 174] width 26 height 26
click at [1045, 216] on span "Sites & Permissions" at bounding box center [1090, 217] width 93 height 17
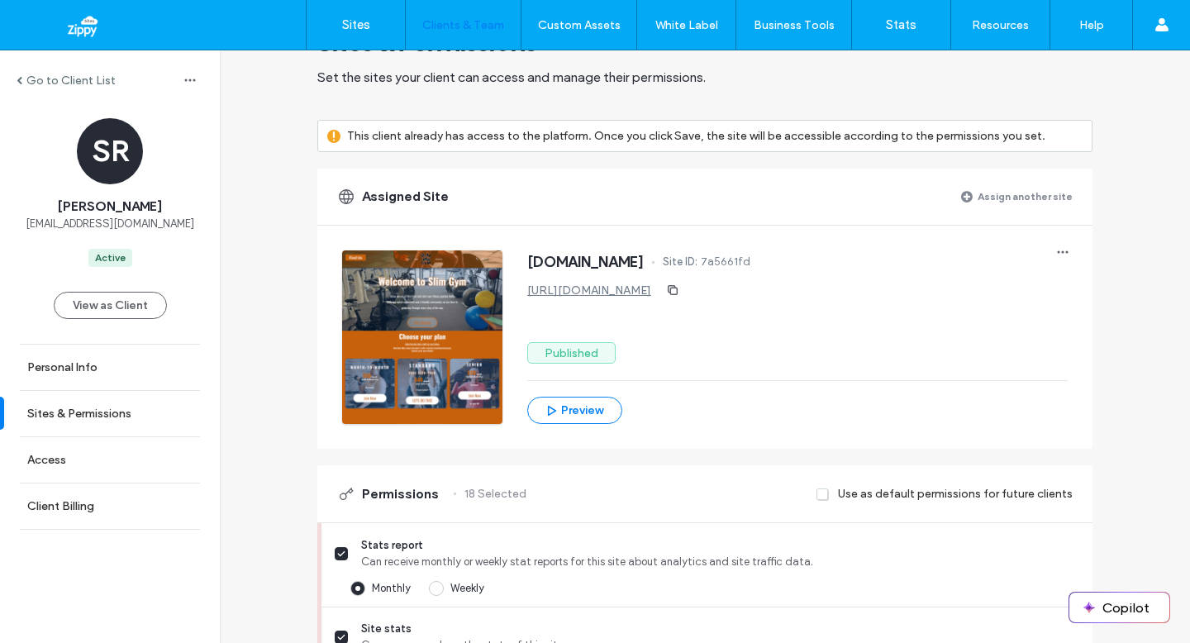
scroll to position [179, 0]
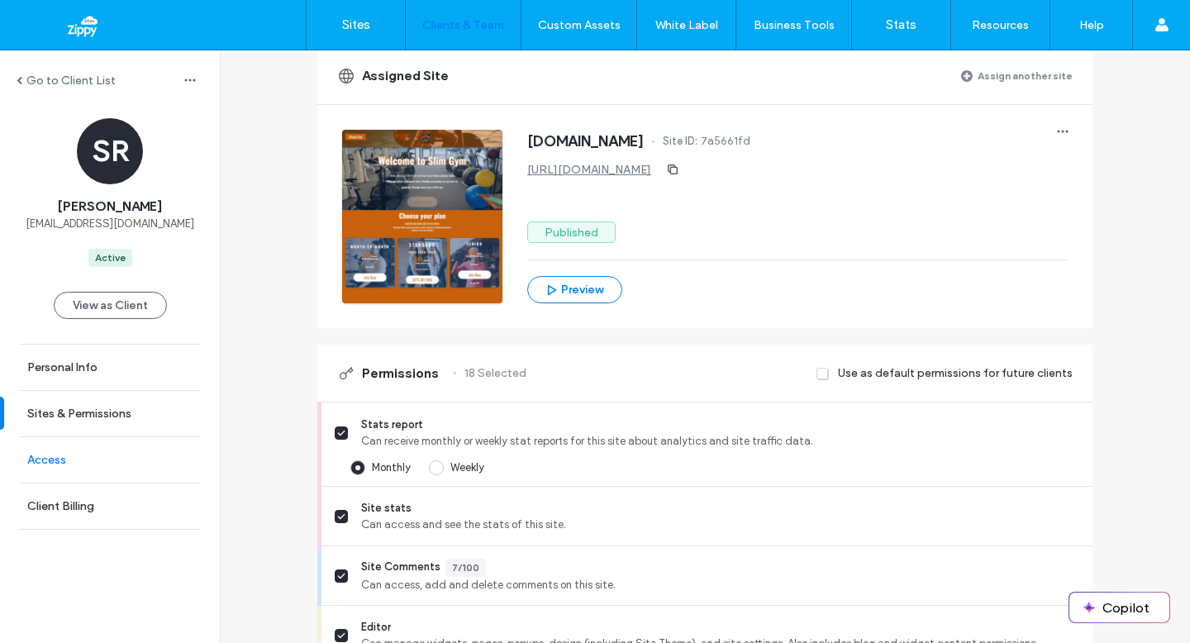
click at [64, 466] on label "Access" at bounding box center [46, 460] width 39 height 14
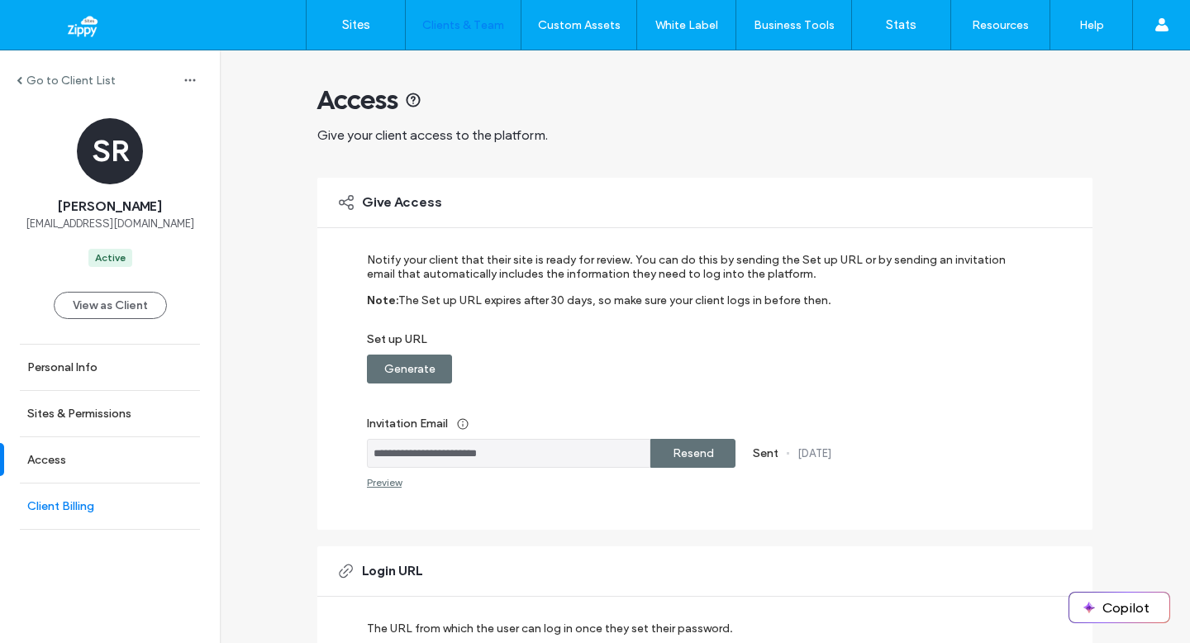
click at [133, 499] on link "Client Billing" at bounding box center [110, 505] width 220 height 45
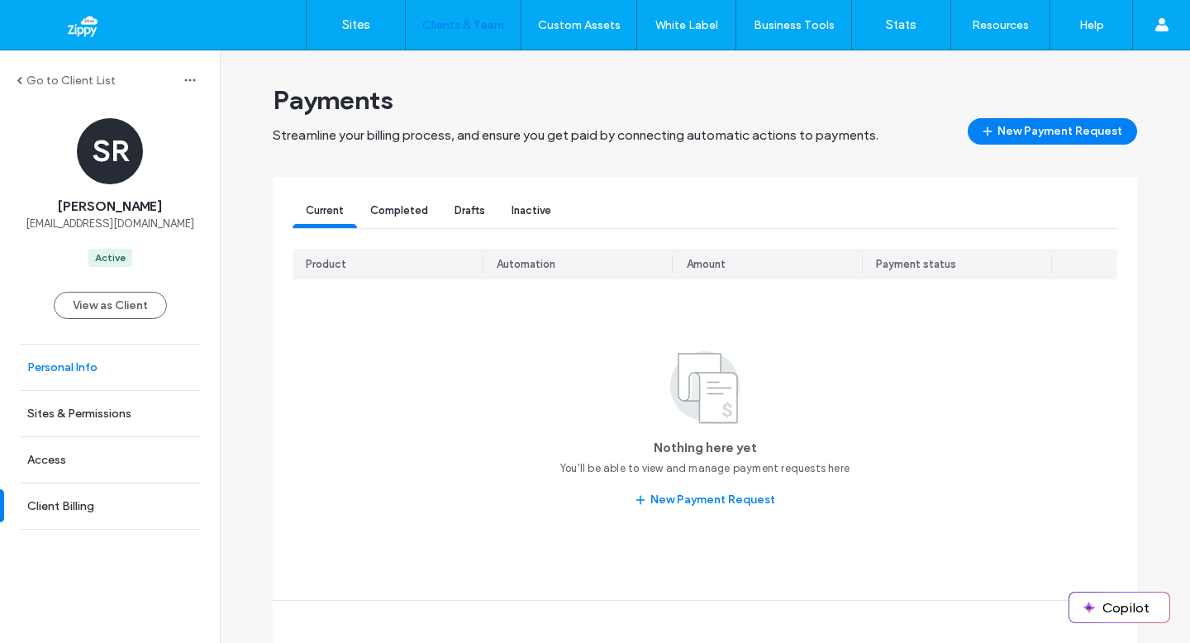
click at [133, 375] on link "Personal Info" at bounding box center [110, 367] width 220 height 45
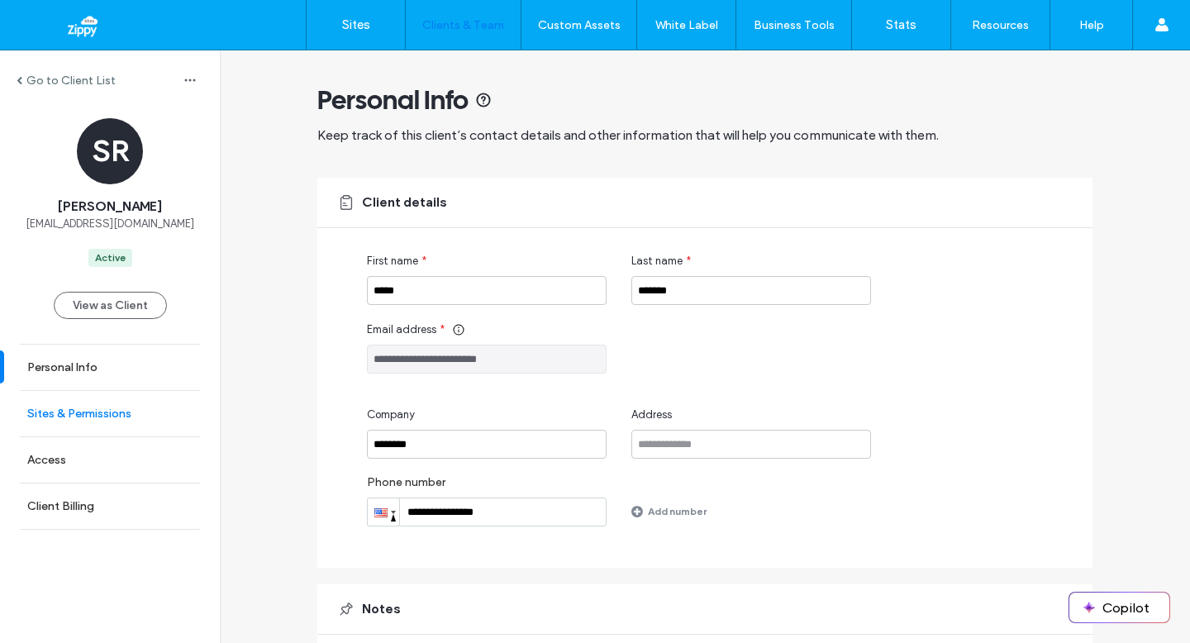
click at [85, 415] on label "Sites & Permissions" at bounding box center [79, 414] width 104 height 14
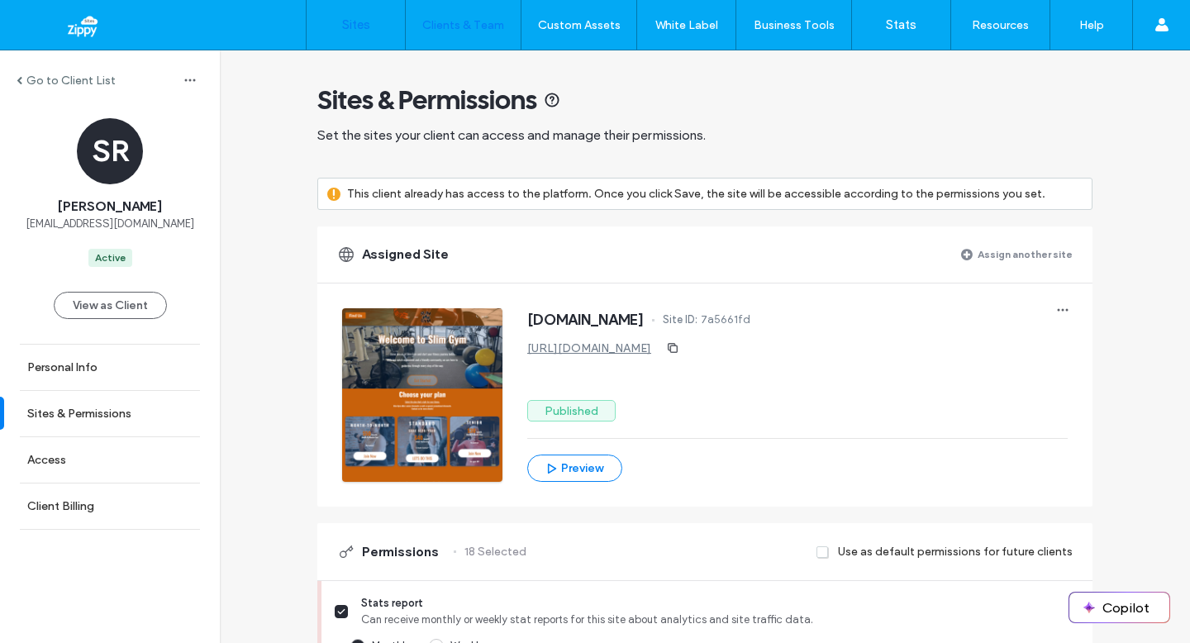
click at [360, 19] on label "Sites" at bounding box center [356, 24] width 28 height 15
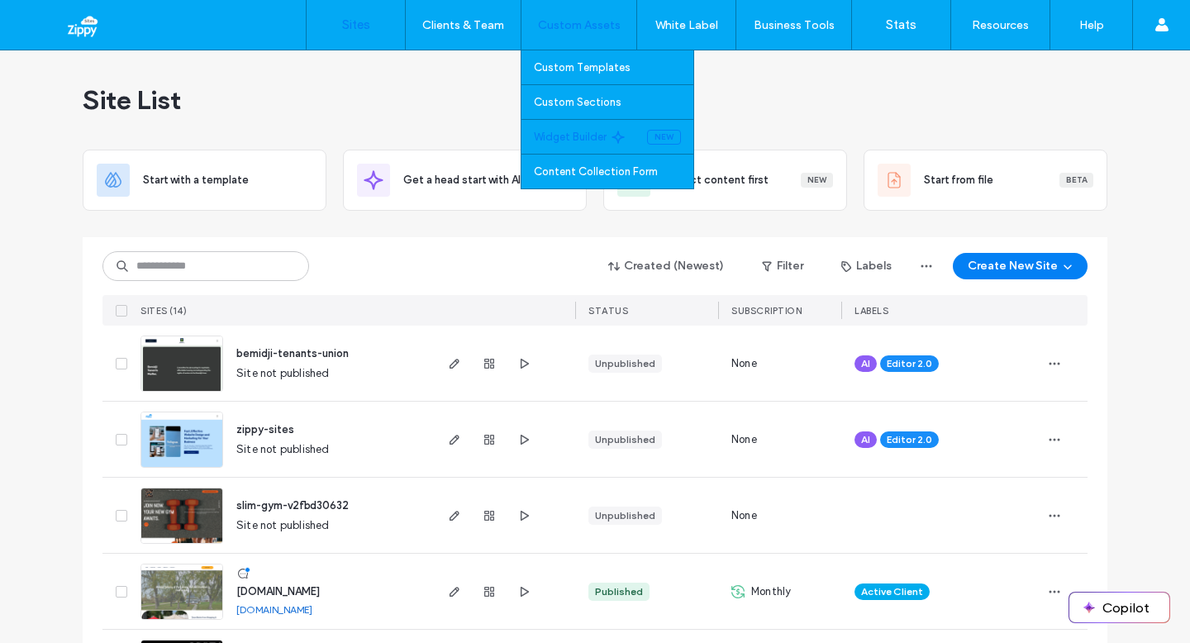
click at [561, 132] on label "Widget Builder" at bounding box center [570, 137] width 73 height 12
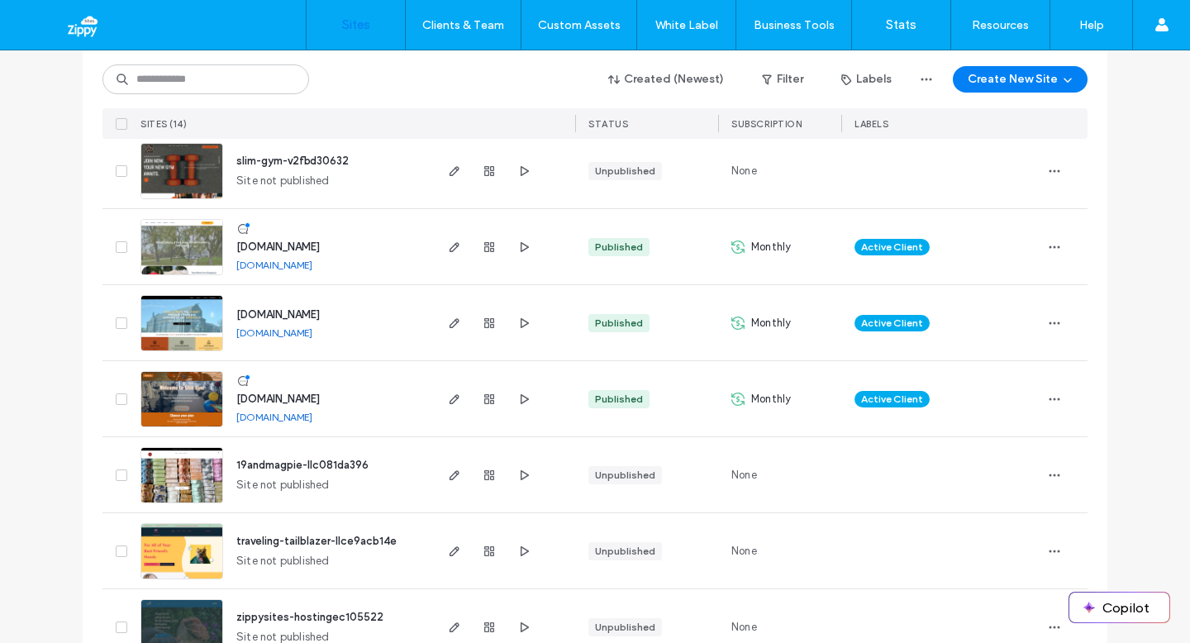
scroll to position [417, 0]
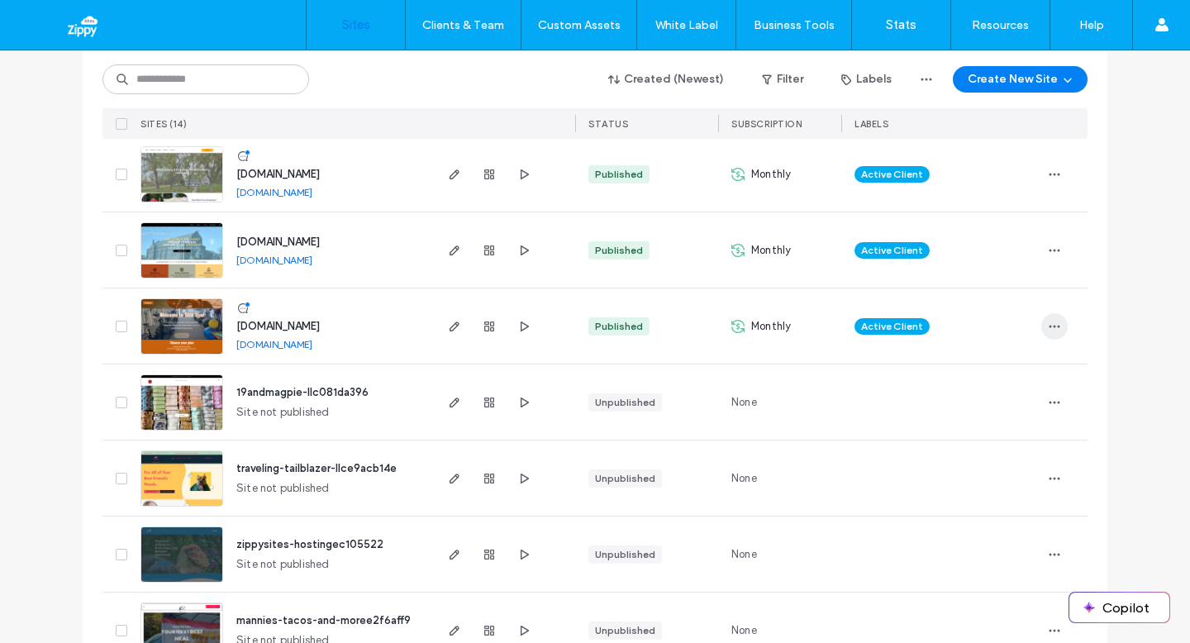
click at [1048, 331] on icon "button" at bounding box center [1054, 326] width 13 height 13
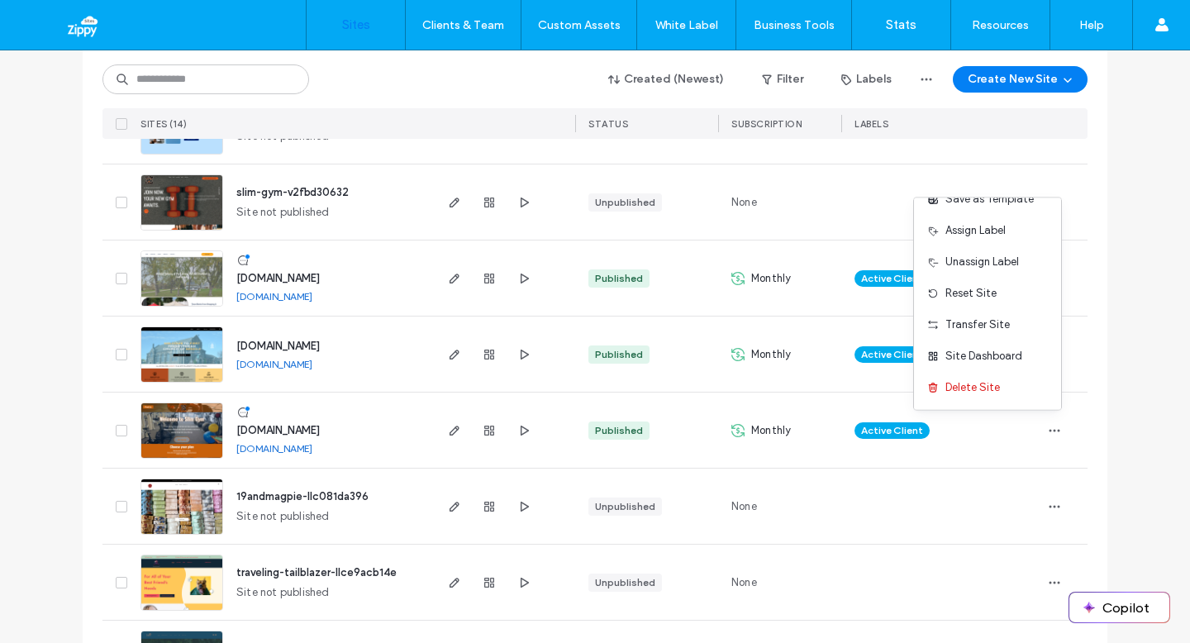
scroll to position [314, 0]
click at [384, 360] on div "[DOMAIN_NAME] [DOMAIN_NAME]" at bounding box center [327, 353] width 208 height 75
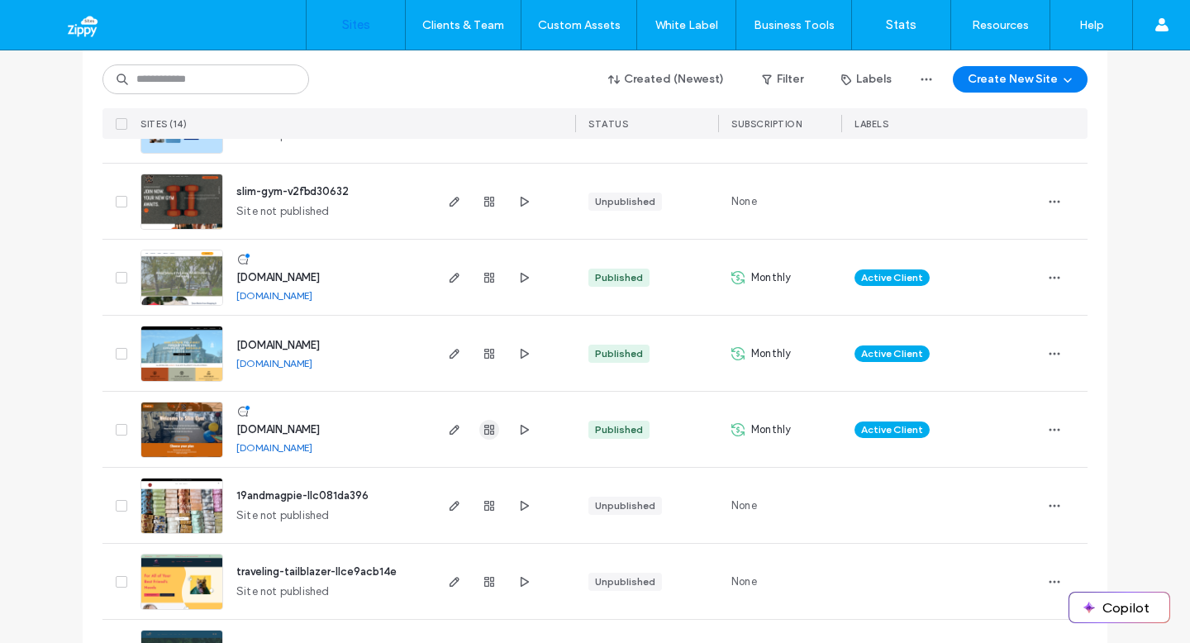
click at [488, 427] on use "button" at bounding box center [489, 430] width 10 height 10
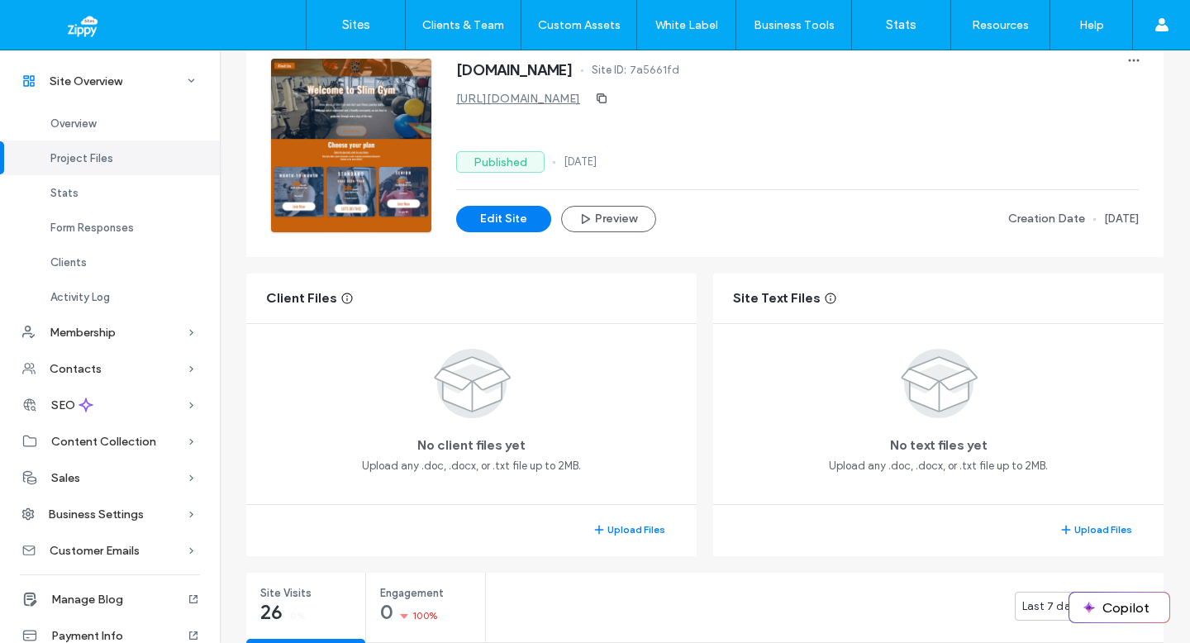
scroll to position [98, 0]
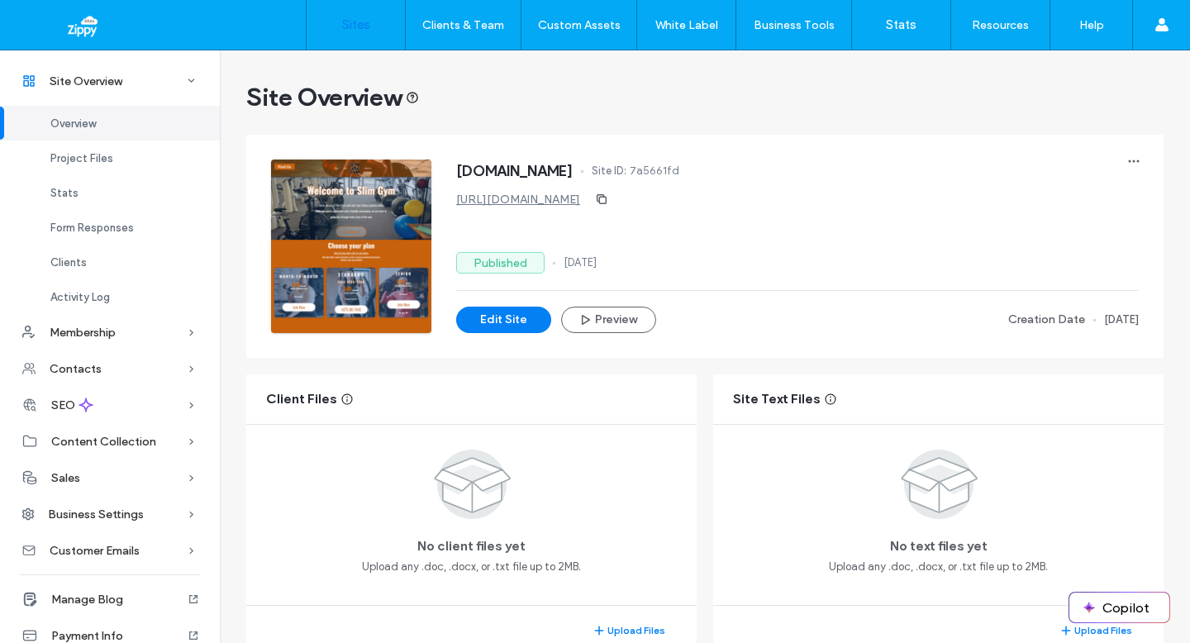
click at [375, 31] on link "Sites" at bounding box center [356, 25] width 98 height 50
